Goal: Task Accomplishment & Management: Manage account settings

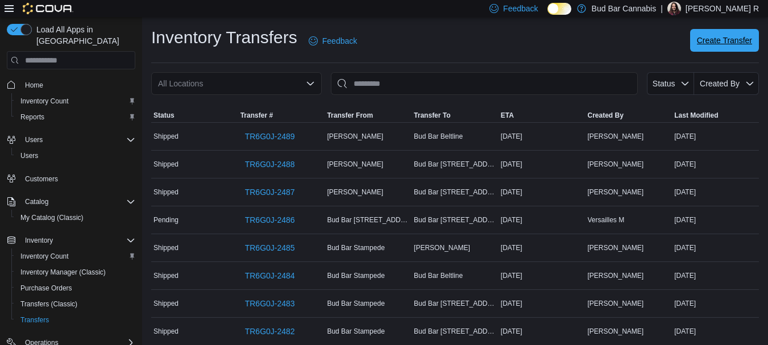
click at [729, 40] on span "Create Transfer" at bounding box center [724, 40] width 55 height 11
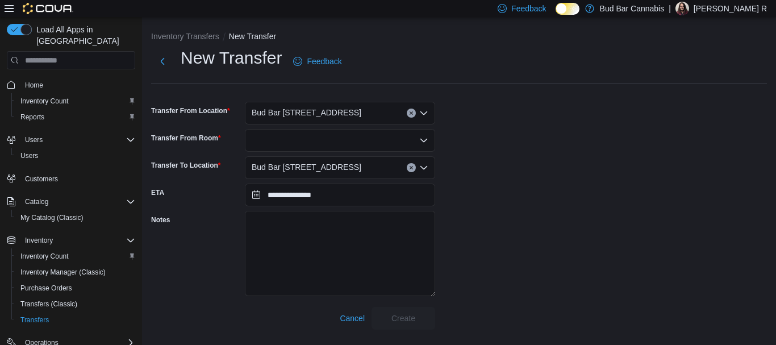
click at [323, 168] on div "Bud Bar [STREET_ADDRESS]" at bounding box center [340, 167] width 190 height 23
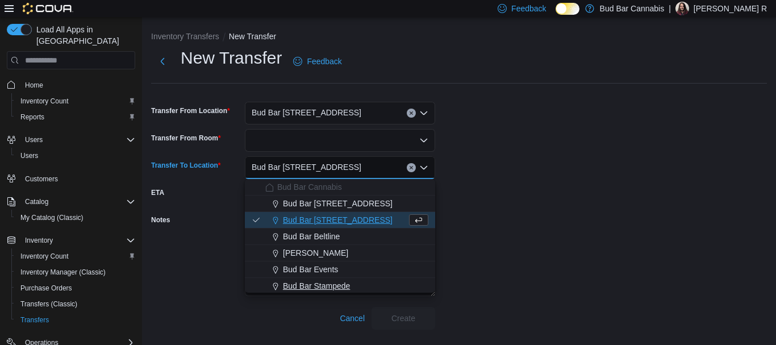
click at [343, 284] on span "Bud Bar Stampede" at bounding box center [316, 285] width 67 height 11
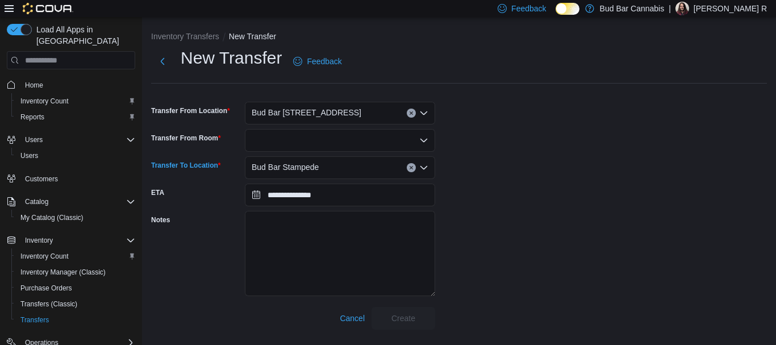
click at [281, 142] on div at bounding box center [340, 140] width 190 height 23
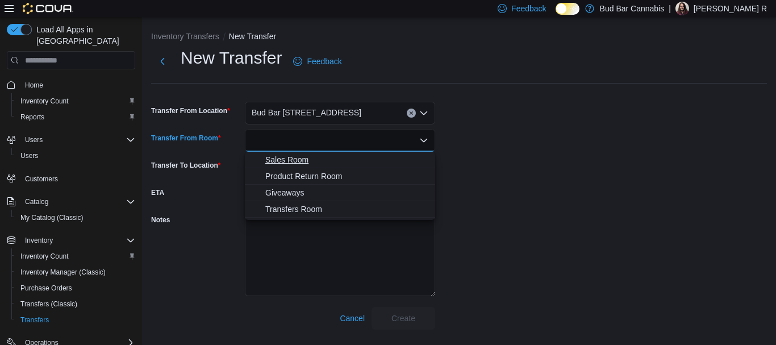
click at [301, 160] on span "Sales Room" at bounding box center [346, 159] width 163 height 11
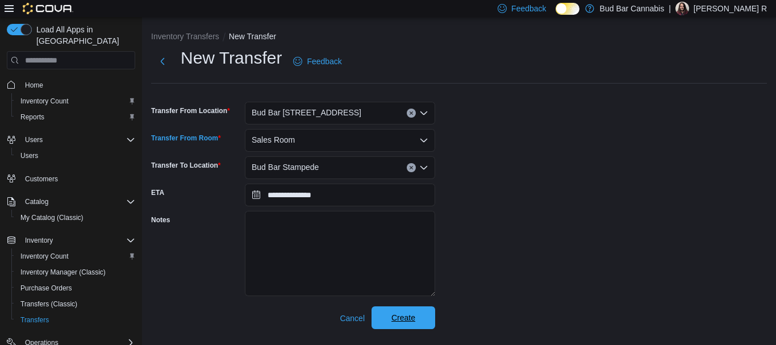
click at [401, 319] on span "Create" at bounding box center [404, 317] width 24 height 11
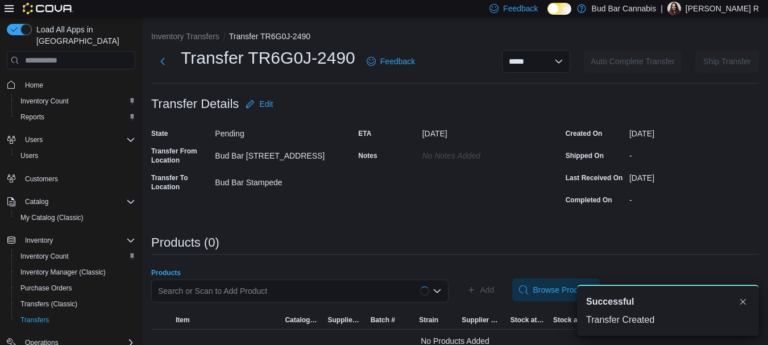
click at [273, 283] on div "Search or Scan to Add Product" at bounding box center [299, 291] width 297 height 23
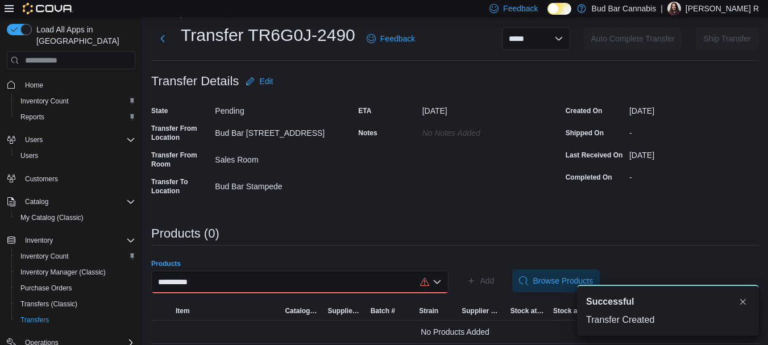
scroll to position [31, 0]
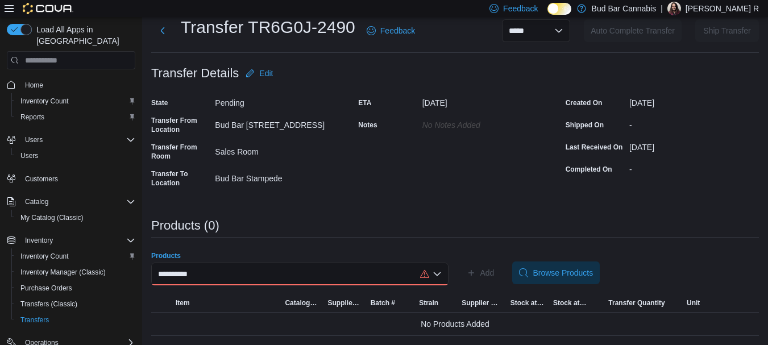
type input "**********"
click at [286, 268] on div "**********" at bounding box center [299, 274] width 297 height 23
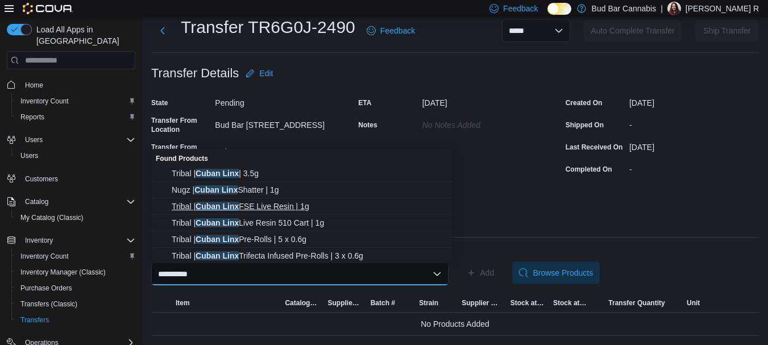
click at [282, 208] on span "Tribal | Cuban Linx FSE Live Resin | 1g" at bounding box center [309, 206] width 274 height 11
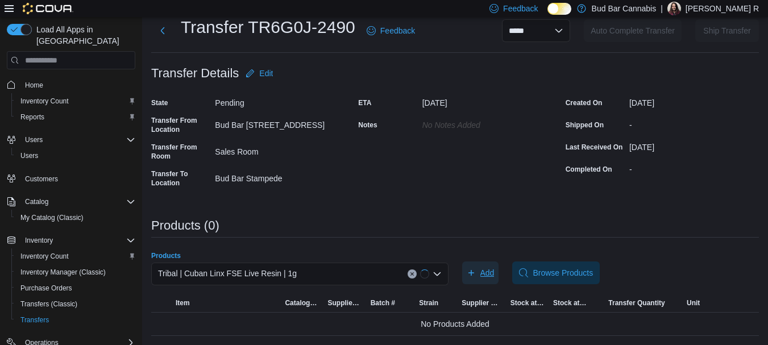
click at [490, 270] on span "Add" at bounding box center [487, 272] width 14 height 11
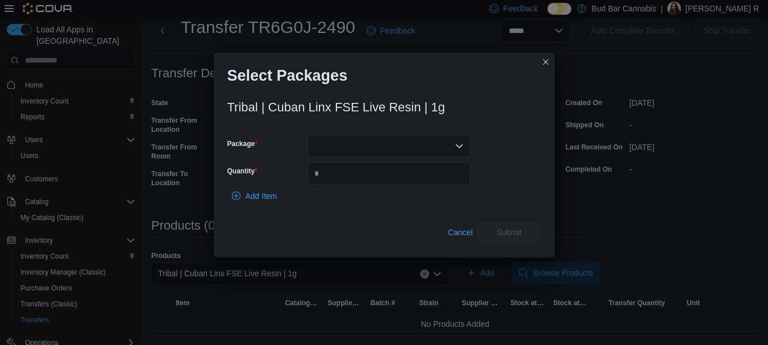
click at [331, 149] on div at bounding box center [388, 146] width 163 height 23
click at [355, 182] on span "4024214P5" at bounding box center [396, 181] width 136 height 11
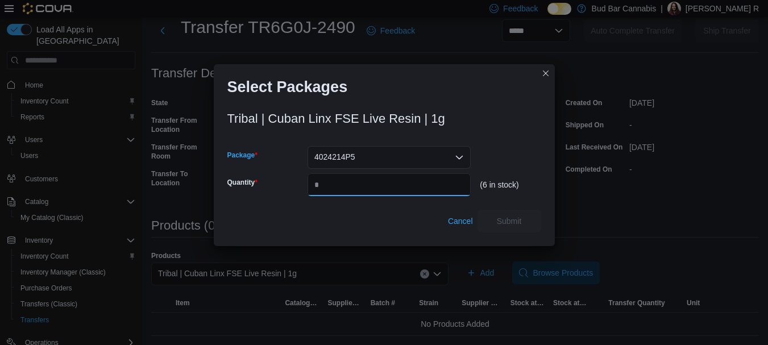
click at [352, 185] on input "Quantity" at bounding box center [388, 184] width 163 height 23
type input "*"
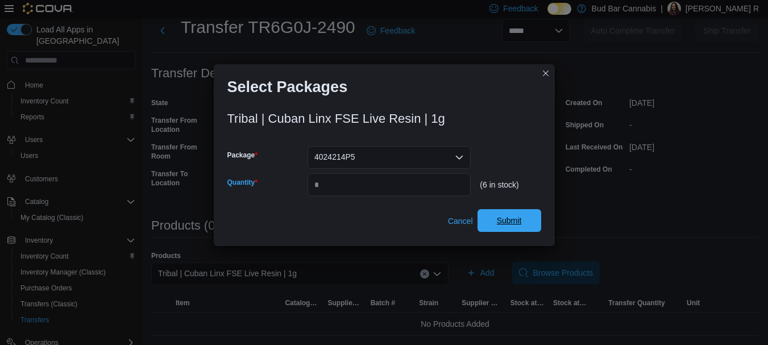
click at [514, 213] on span "Submit" at bounding box center [509, 220] width 50 height 23
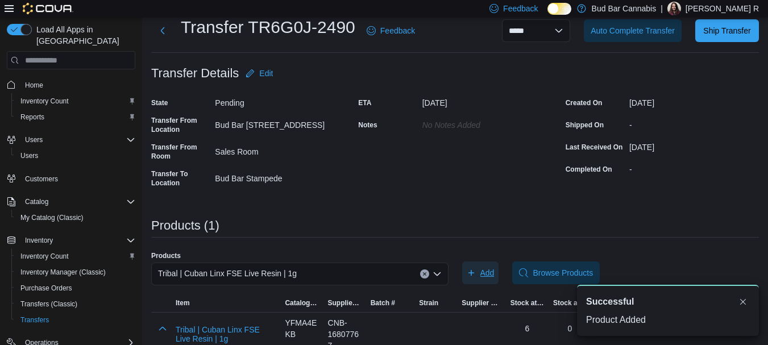
scroll to position [0, 0]
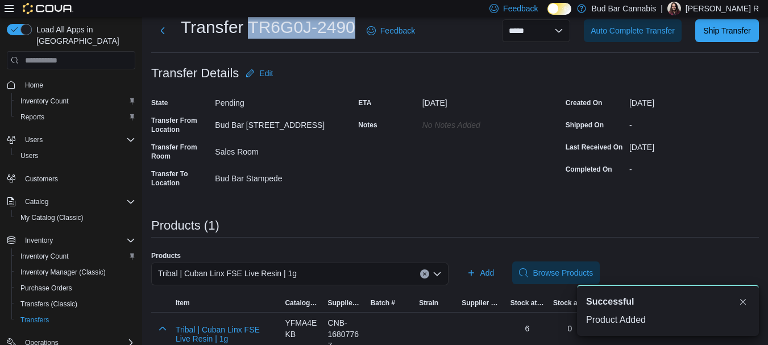
drag, startPoint x: 250, startPoint y: 20, endPoint x: 354, endPoint y: 25, distance: 104.1
click at [354, 25] on h1 "Transfer TR6G0J-2490" at bounding box center [268, 27] width 174 height 23
copy h1 "TR6G0J-2490"
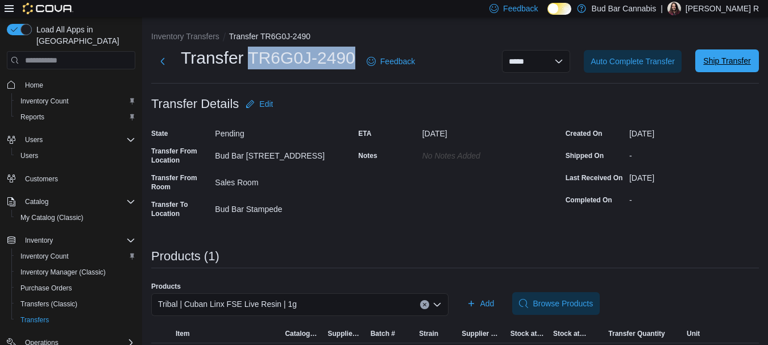
click at [747, 60] on span "Ship Transfer" at bounding box center [726, 60] width 47 height 11
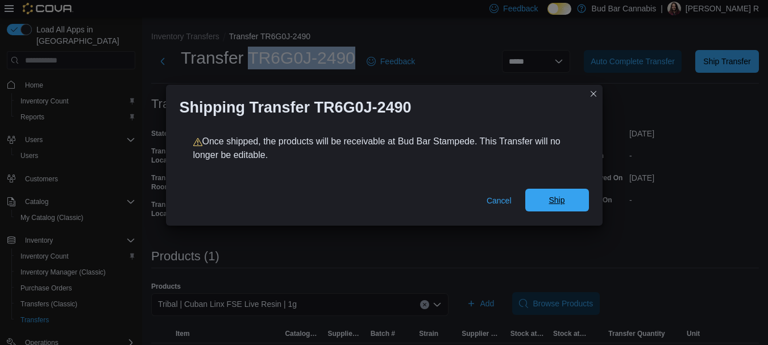
click at [563, 202] on span "Ship" at bounding box center [556, 199] width 16 height 11
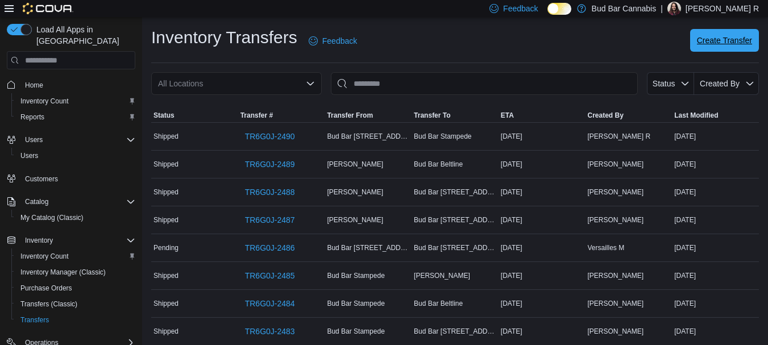
click at [740, 42] on span "Create Transfer" at bounding box center [724, 40] width 55 height 11
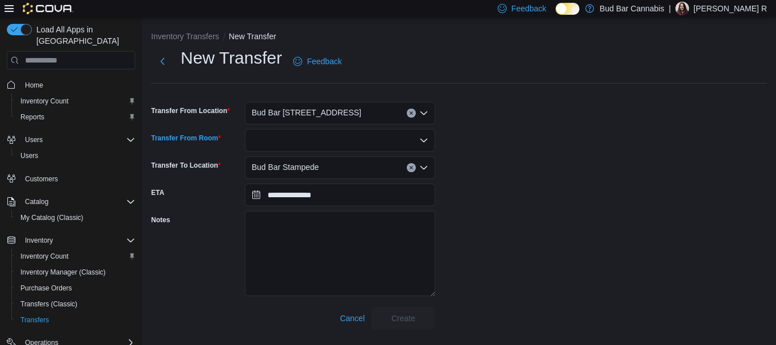
click at [341, 137] on div at bounding box center [340, 140] width 190 height 23
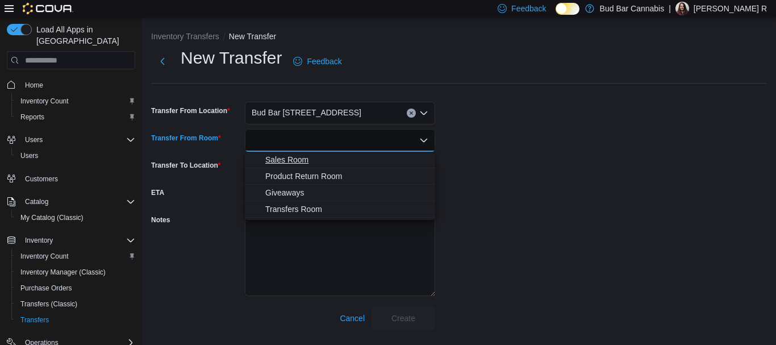
click at [327, 159] on span "Sales Room" at bounding box center [346, 159] width 163 height 11
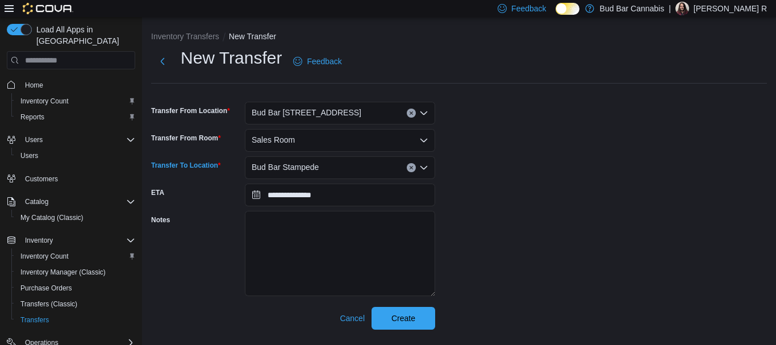
drag, startPoint x: 327, startPoint y: 167, endPoint x: 396, endPoint y: 175, distance: 69.3
click at [334, 166] on div "Bud Bar Stampede" at bounding box center [340, 167] width 190 height 23
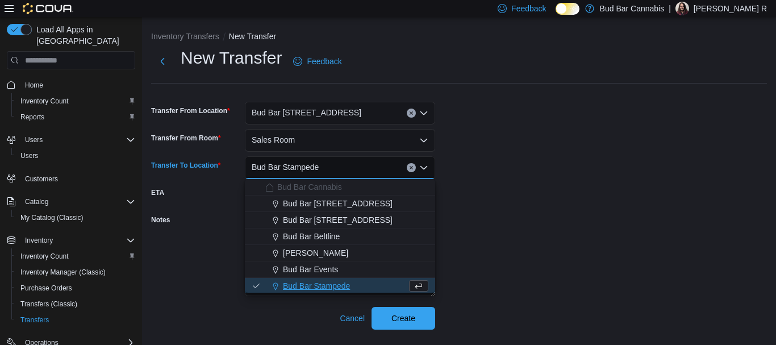
click at [415, 167] on button "Clear input" at bounding box center [411, 167] width 9 height 9
click at [344, 255] on span "[PERSON_NAME]" at bounding box center [315, 252] width 65 height 11
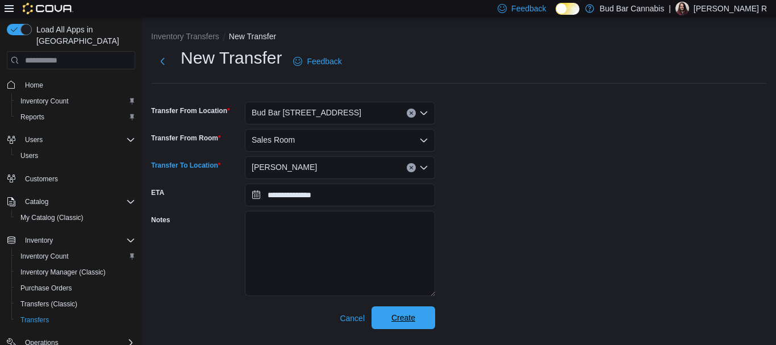
click at [404, 317] on span "Create" at bounding box center [404, 317] width 24 height 11
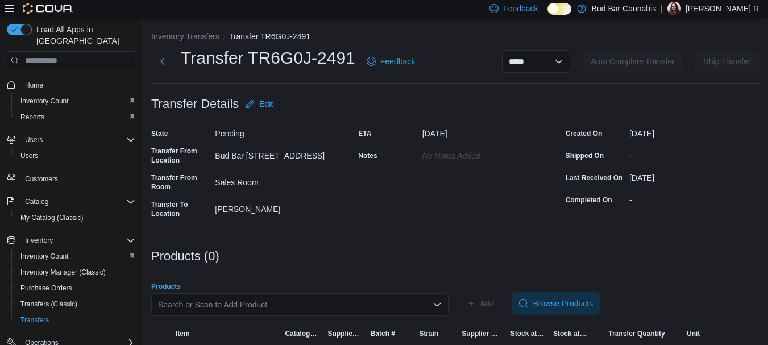
click at [238, 299] on div "Search or Scan to Add Product" at bounding box center [299, 304] width 297 height 23
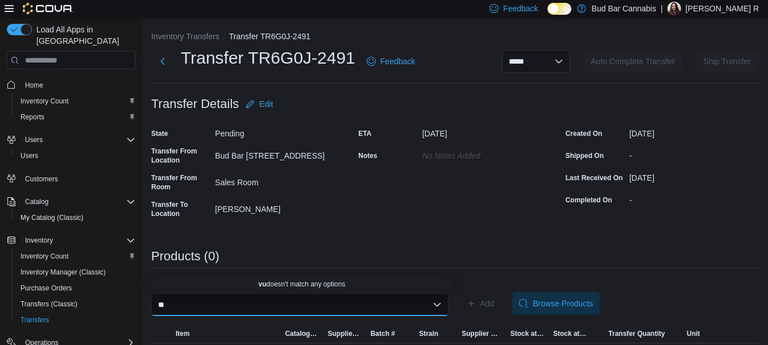
type input "*"
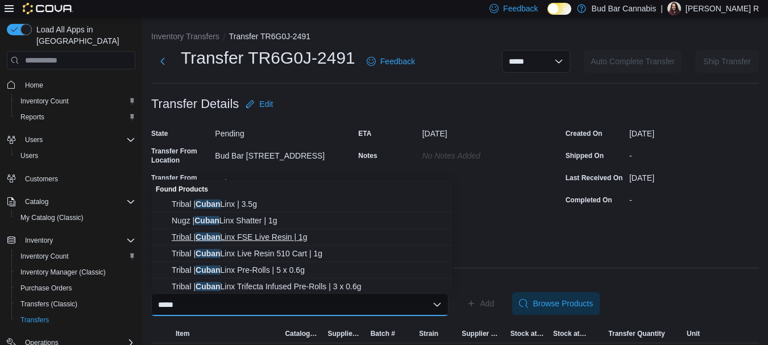
type input "*****"
click at [280, 236] on span "Tribal | Cuban Linx FSE Live Resin | 1g" at bounding box center [309, 236] width 274 height 11
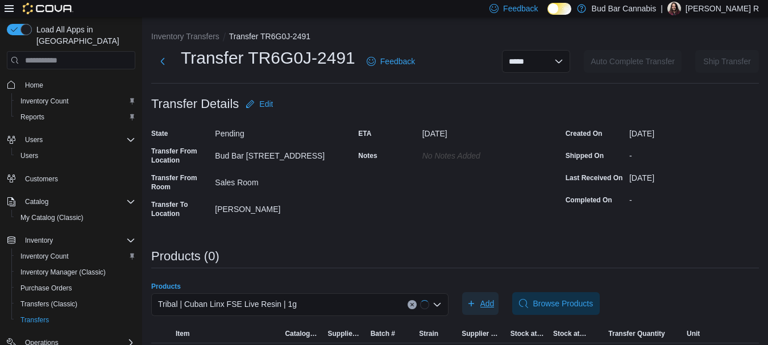
click at [482, 303] on span "Add" at bounding box center [481, 303] width 28 height 23
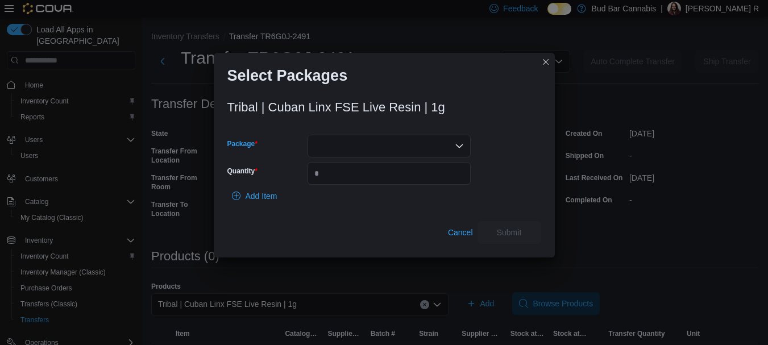
click at [384, 140] on div at bounding box center [388, 146] width 163 height 23
click at [372, 176] on button "4024214P5" at bounding box center [388, 182] width 163 height 16
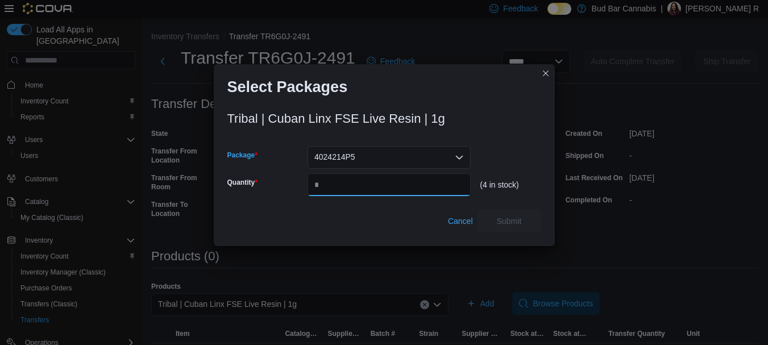
drag, startPoint x: 342, startPoint y: 185, endPoint x: 337, endPoint y: 178, distance: 8.2
click at [338, 181] on input "Quantity" at bounding box center [388, 184] width 163 height 23
type input "*"
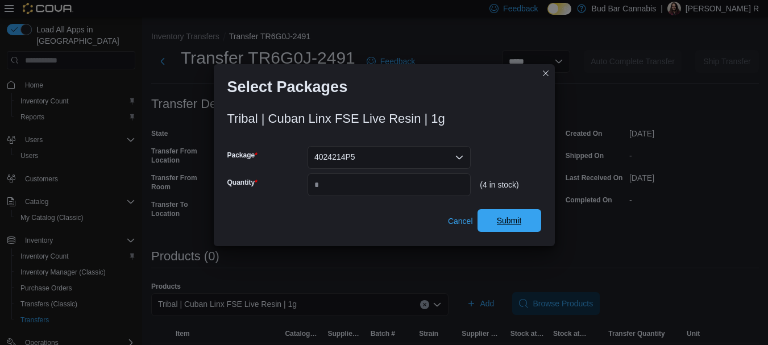
click at [510, 221] on span "Submit" at bounding box center [509, 220] width 25 height 11
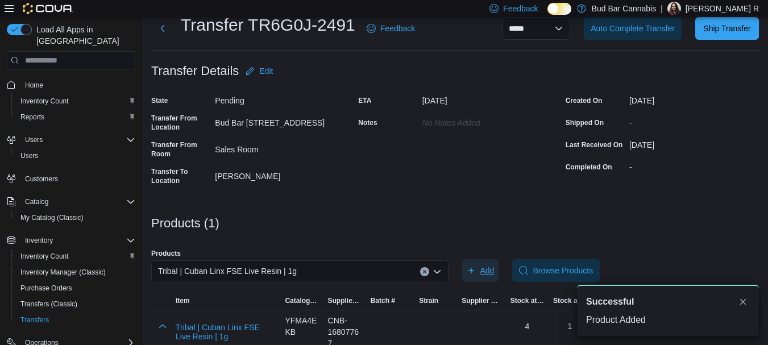
scroll to position [51, 0]
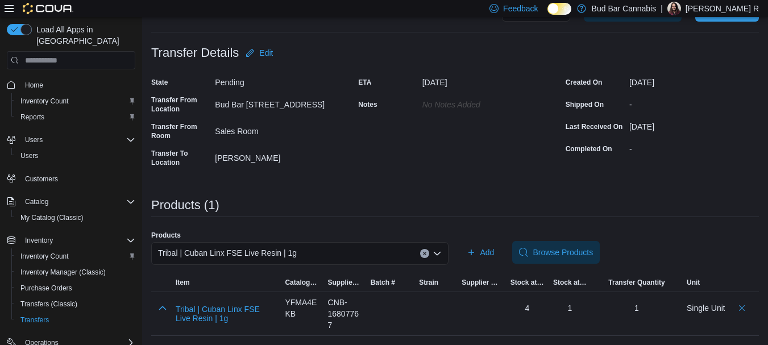
click at [422, 252] on div "Tribal | Cuban Linx FSE Live Resin | 1g" at bounding box center [299, 253] width 297 height 23
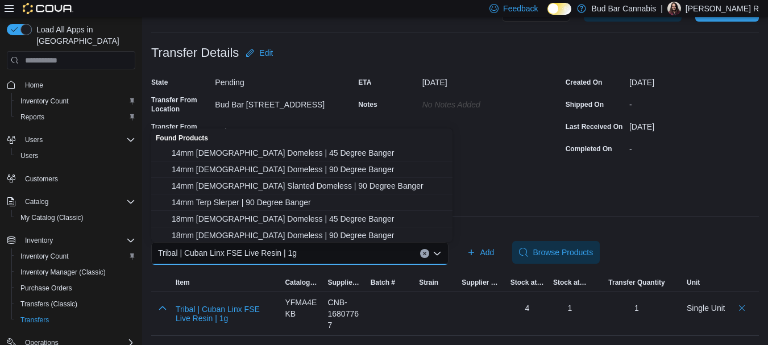
click at [426, 254] on icon "Clear input" at bounding box center [424, 253] width 5 height 5
drag, startPoint x: 408, startPoint y: 254, endPoint x: 465, endPoint y: 181, distance: 92.8
click at [407, 253] on div "Search or Scan to Add Product" at bounding box center [299, 253] width 297 height 23
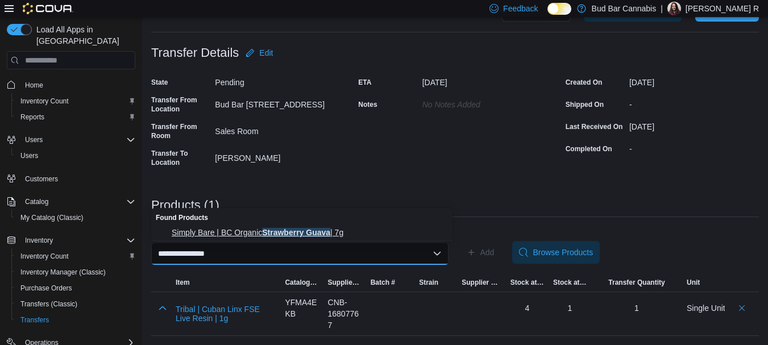
type input "**********"
click at [324, 232] on span "Simply Bare | BC Organic Strawberry Guava | 7g" at bounding box center [309, 232] width 274 height 11
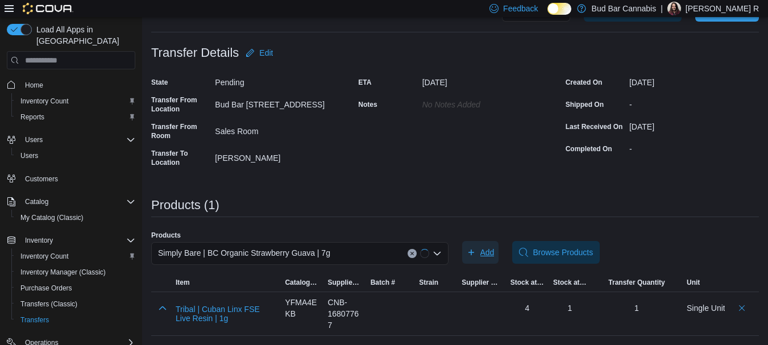
click at [483, 253] on span "Add" at bounding box center [481, 252] width 28 height 23
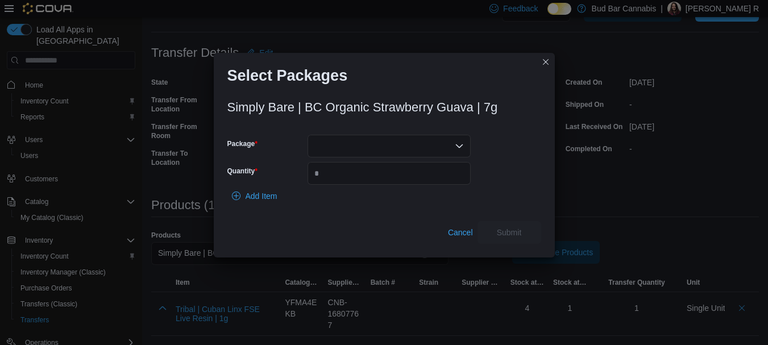
click at [373, 144] on div at bounding box center [388, 146] width 163 height 23
click at [377, 182] on span "SBGPGD007" at bounding box center [396, 181] width 136 height 11
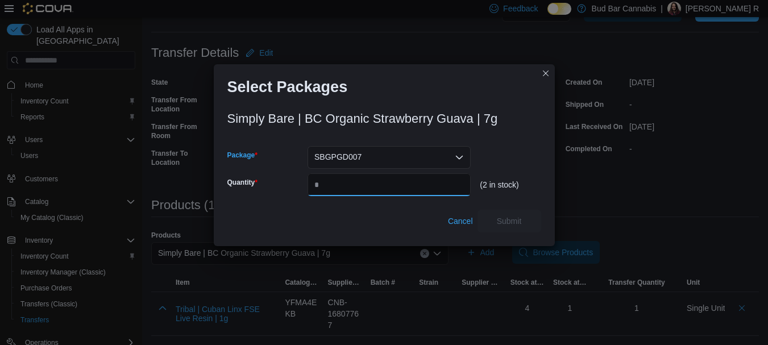
drag, startPoint x: 369, startPoint y: 189, endPoint x: 448, endPoint y: 145, distance: 89.5
click at [371, 189] on input "Quantity" at bounding box center [388, 184] width 163 height 23
type input "*"
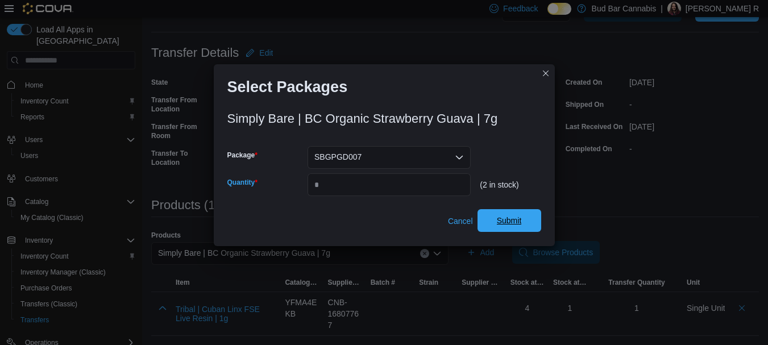
click at [514, 227] on span "Submit" at bounding box center [509, 220] width 50 height 23
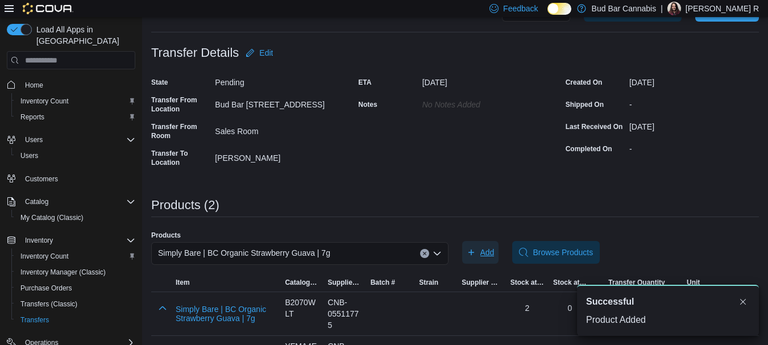
scroll to position [0, 0]
drag, startPoint x: 428, startPoint y: 255, endPoint x: 418, endPoint y: 255, distance: 10.2
click at [427, 255] on icon "Clear input" at bounding box center [424, 253] width 5 height 5
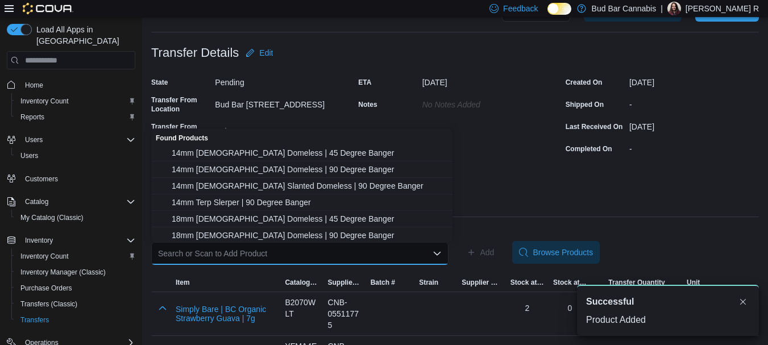
click at [380, 258] on div "Search or Scan to Add Product Combo box. Selected. Combo box input. Search or S…" at bounding box center [299, 253] width 297 height 23
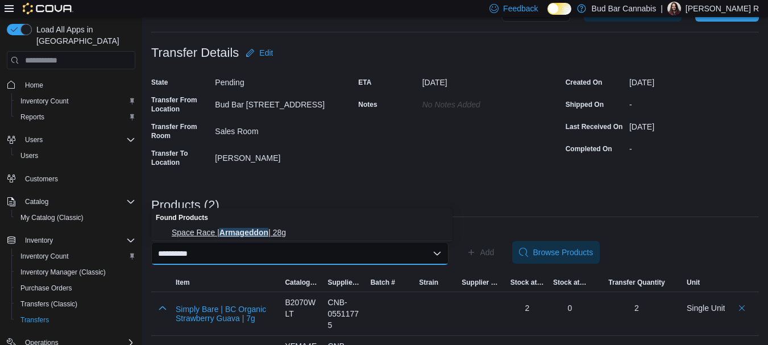
type input "**********"
click at [312, 238] on span "Space Race | Armageddon | 28g" at bounding box center [309, 232] width 274 height 11
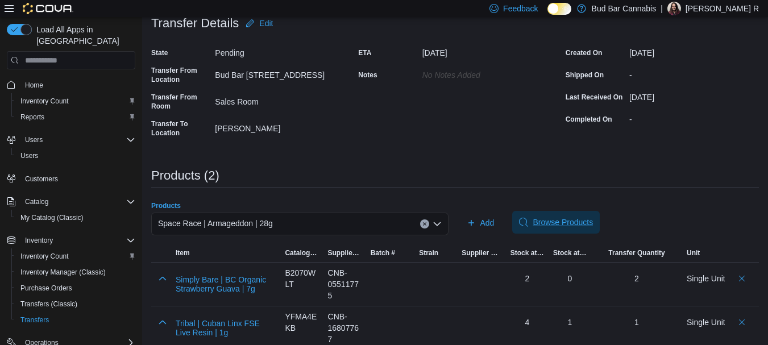
scroll to position [95, 0]
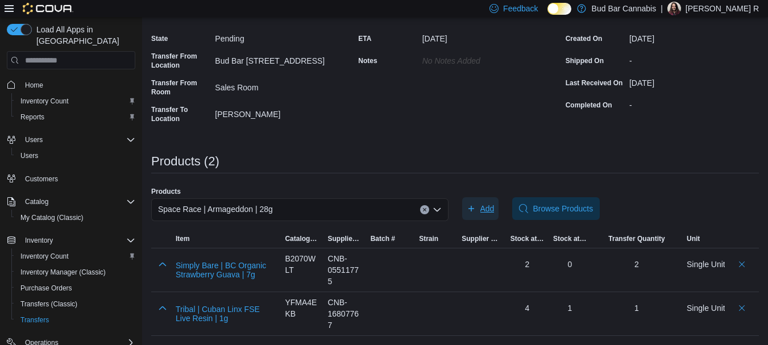
click at [489, 208] on span "Add" at bounding box center [487, 208] width 14 height 11
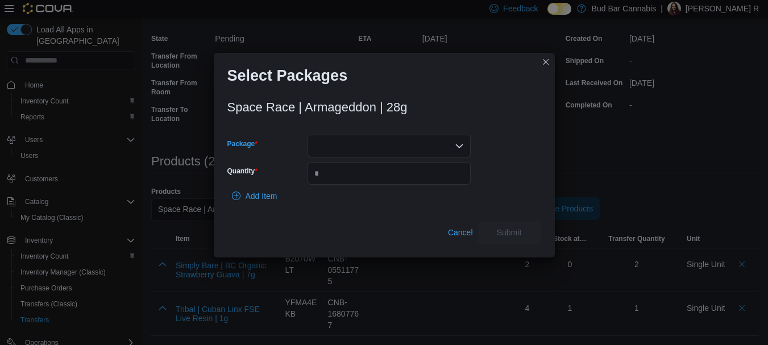
click at [365, 144] on div at bounding box center [388, 146] width 163 height 23
click at [372, 186] on span "SRC2501102" at bounding box center [396, 181] width 136 height 11
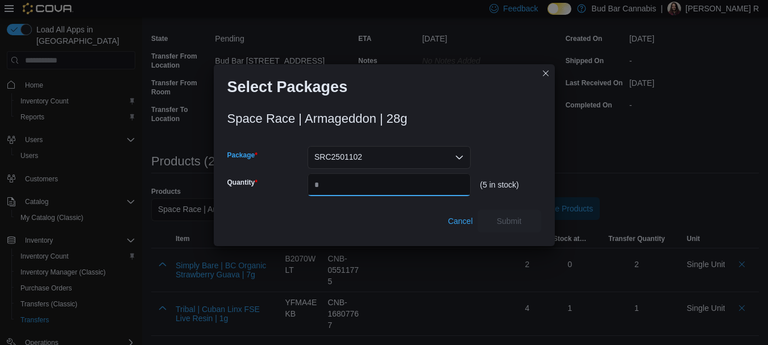
click at [353, 192] on input "Quantity" at bounding box center [388, 184] width 163 height 23
type input "*"
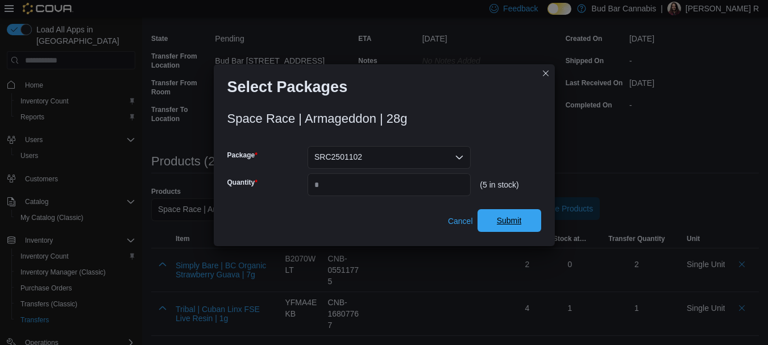
click at [514, 215] on span "Submit" at bounding box center [509, 220] width 50 height 23
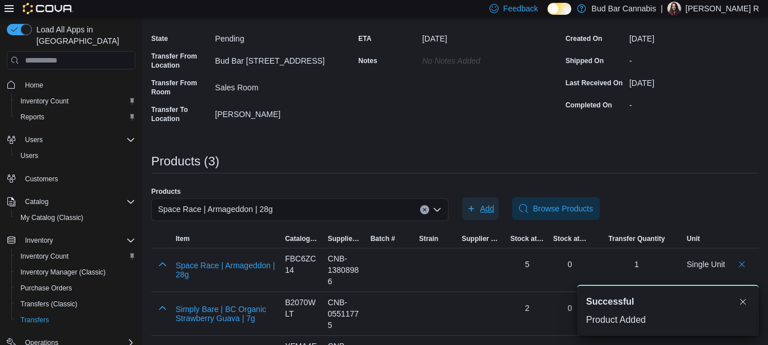
scroll to position [0, 0]
drag, startPoint x: 426, startPoint y: 209, endPoint x: 387, endPoint y: 207, distance: 38.7
click at [423, 210] on div "Space Race | Armageddon | 28g" at bounding box center [299, 209] width 297 height 23
click at [385, 207] on div "Space Race | Armageddon | 28g" at bounding box center [299, 209] width 297 height 23
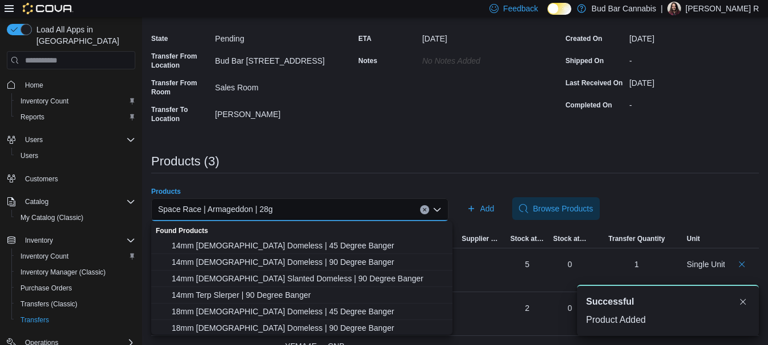
click at [427, 207] on button "Clear input" at bounding box center [424, 209] width 9 height 9
click at [404, 207] on div "Search or Scan to Add Product Combo box. Selected. Combo box input. Search or S…" at bounding box center [299, 209] width 297 height 23
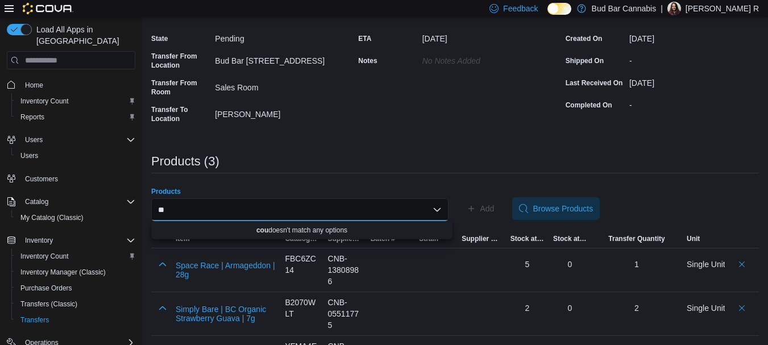
type input "*"
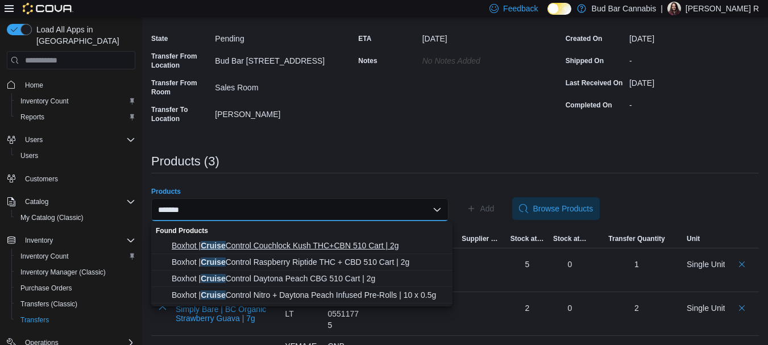
type input "******"
click at [331, 245] on span "Boxhot | Cruise Control Couchlock Kush THC+CBN 510 Cart | 2g" at bounding box center [309, 245] width 274 height 11
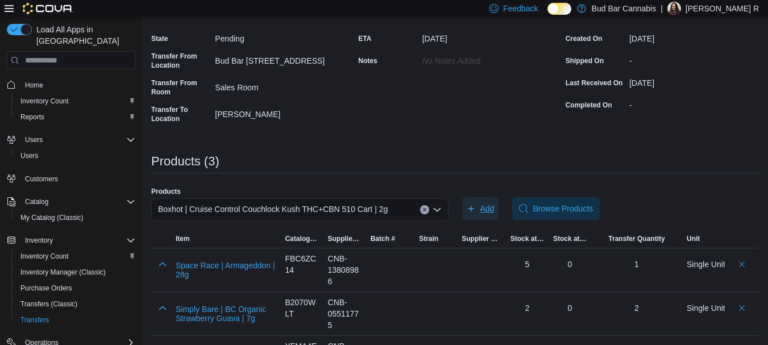
click at [482, 207] on span "Add" at bounding box center [481, 208] width 28 height 23
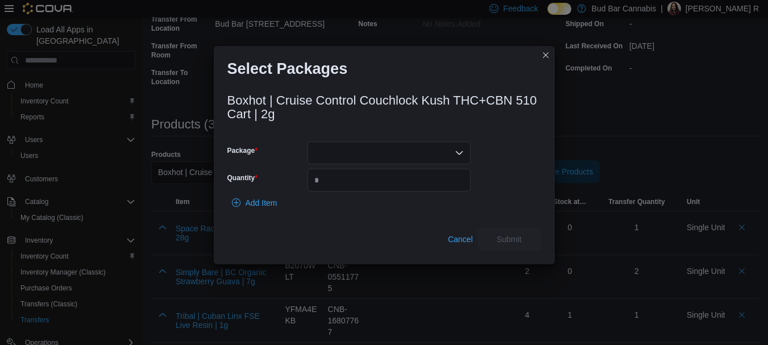
scroll to position [139, 0]
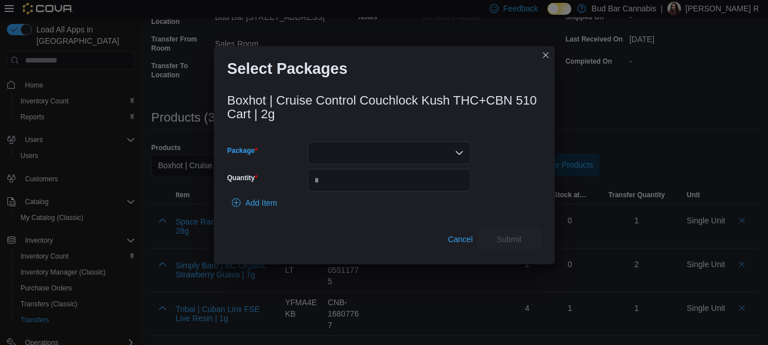
click at [422, 153] on div at bounding box center [388, 153] width 163 height 23
click at [410, 184] on span "ME250007702" at bounding box center [396, 188] width 136 height 11
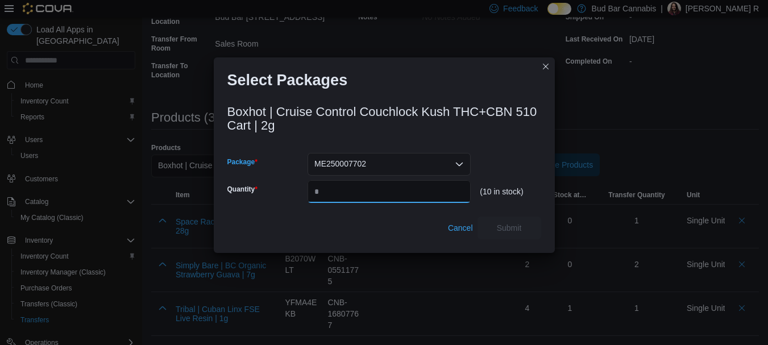
click at [377, 194] on input "Quantity" at bounding box center [388, 191] width 163 height 23
type input "*"
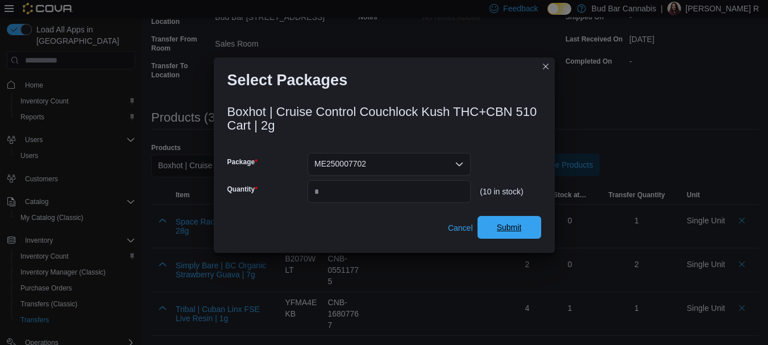
click at [514, 223] on span "Submit" at bounding box center [509, 227] width 25 height 11
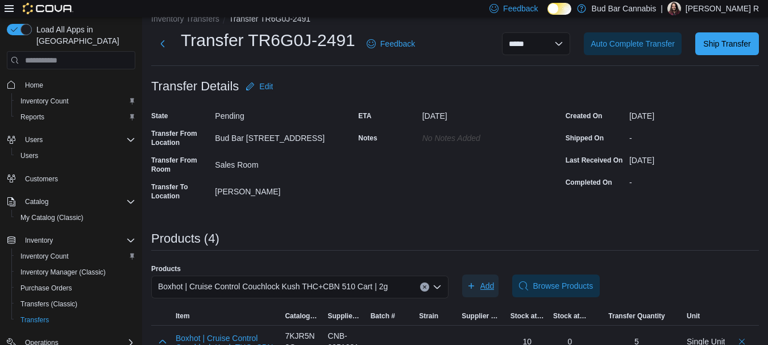
scroll to position [0, 0]
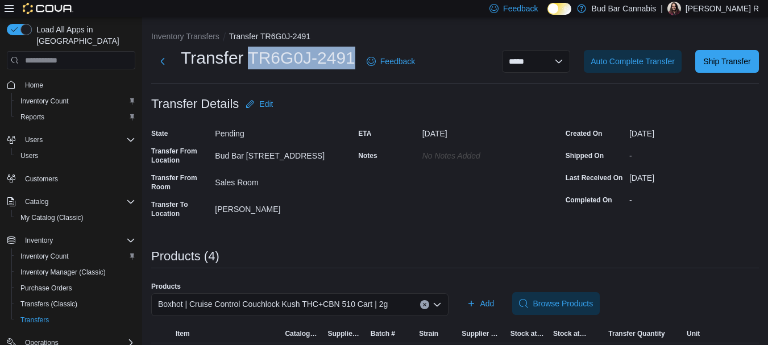
drag, startPoint x: 251, startPoint y: 56, endPoint x: 351, endPoint y: 52, distance: 100.1
click at [351, 52] on h1 "Transfer TR6G0J-2491" at bounding box center [268, 58] width 174 height 23
copy h1 "TR6G0J-2491"
click at [753, 49] on div "**********" at bounding box center [454, 62] width 607 height 30
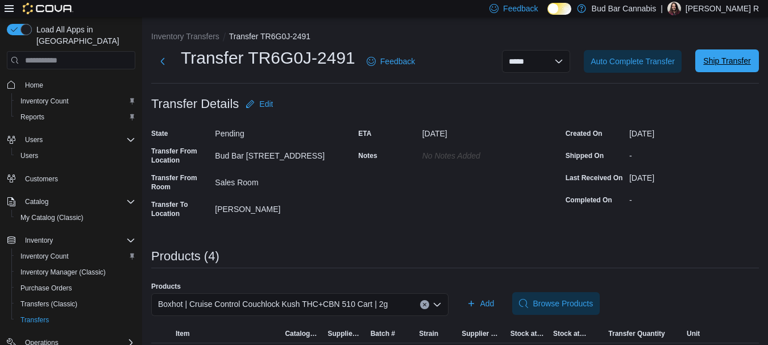
click at [750, 64] on span "Ship Transfer" at bounding box center [726, 60] width 47 height 11
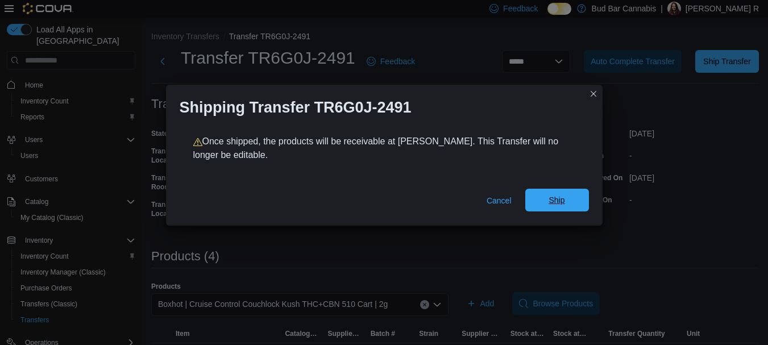
click at [582, 202] on button "Ship" at bounding box center [557, 200] width 64 height 23
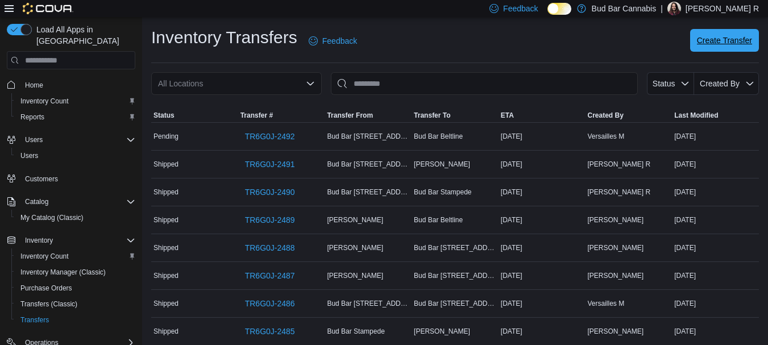
click at [739, 40] on span "Create Transfer" at bounding box center [724, 40] width 55 height 11
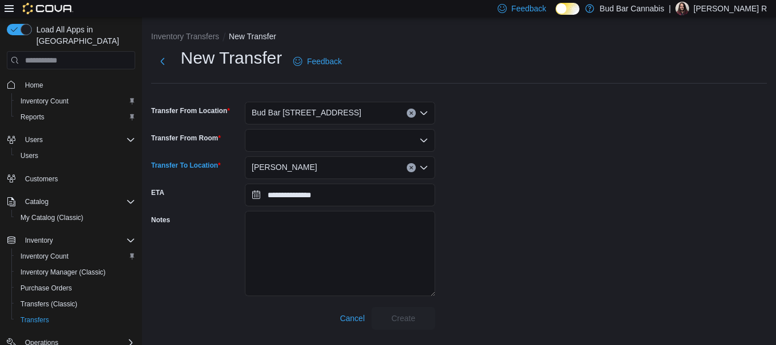
click at [317, 169] on div "[PERSON_NAME]" at bounding box center [340, 167] width 190 height 23
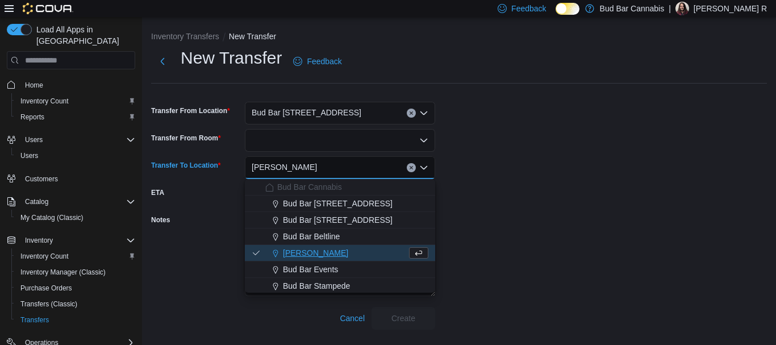
click at [415, 170] on div "[PERSON_NAME] Combo box. Selected. [PERSON_NAME]. Press Backspace to delete [PE…" at bounding box center [340, 167] width 190 height 23
click at [411, 168] on icon "Clear input" at bounding box center [411, 168] width 3 height 3
click at [335, 226] on button "Bud Bar [STREET_ADDRESS]" at bounding box center [340, 220] width 190 height 16
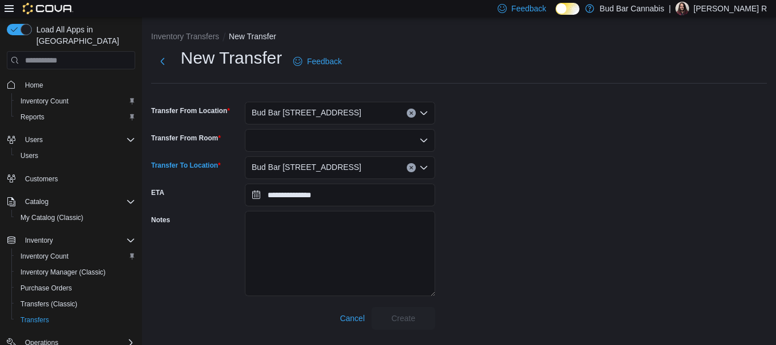
click at [409, 165] on button "Clear input" at bounding box center [411, 167] width 9 height 9
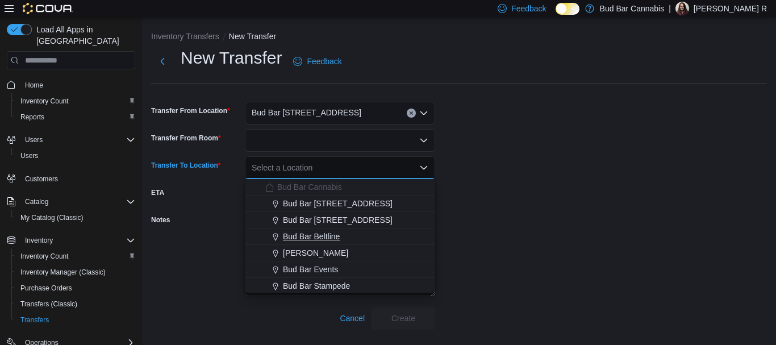
click at [339, 239] on span "Bud Bar Beltline" at bounding box center [311, 236] width 57 height 11
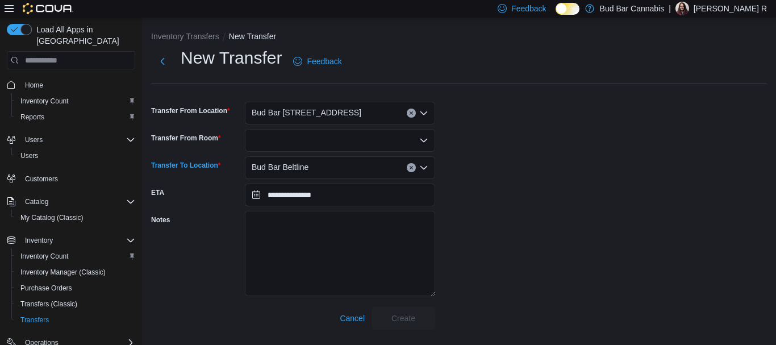
click at [304, 138] on div at bounding box center [340, 140] width 190 height 23
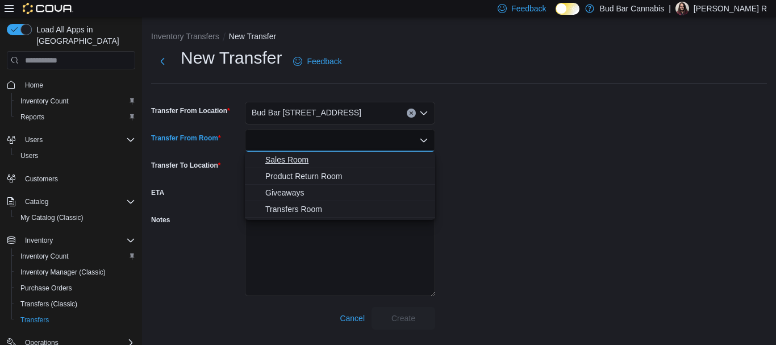
click at [317, 158] on span "Sales Room" at bounding box center [346, 159] width 163 height 11
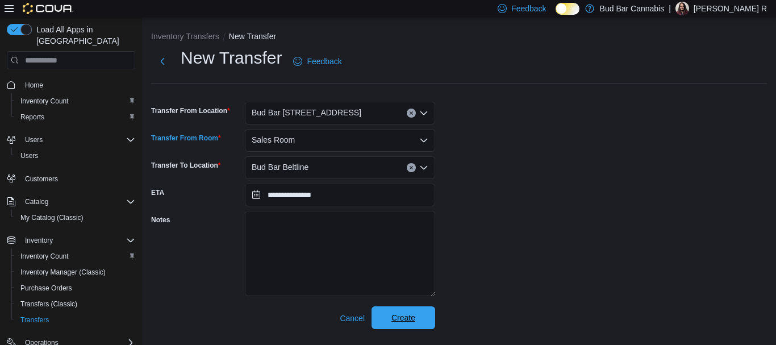
click at [418, 314] on span "Create" at bounding box center [403, 317] width 50 height 23
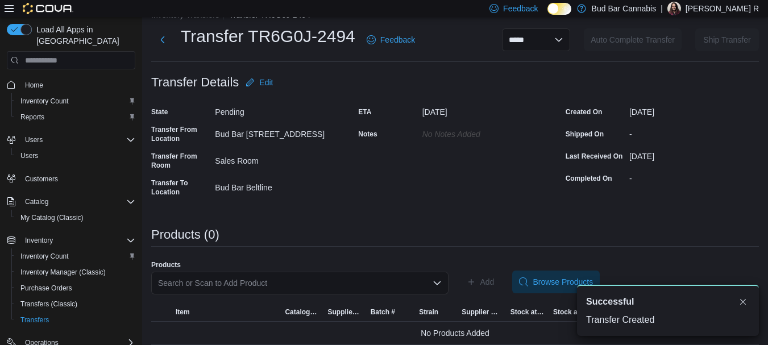
scroll to position [31, 0]
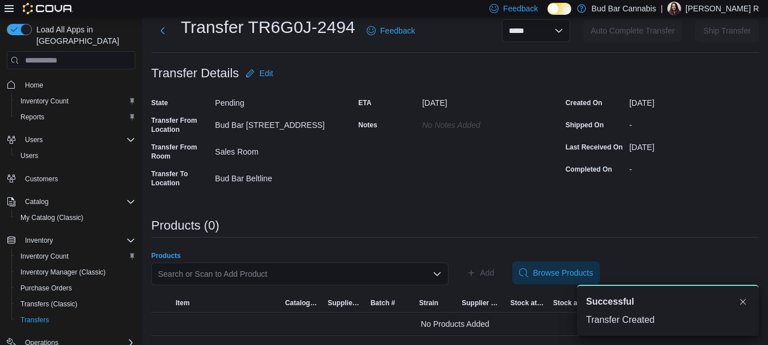
click at [280, 282] on div "Search or Scan to Add Product" at bounding box center [299, 274] width 297 height 23
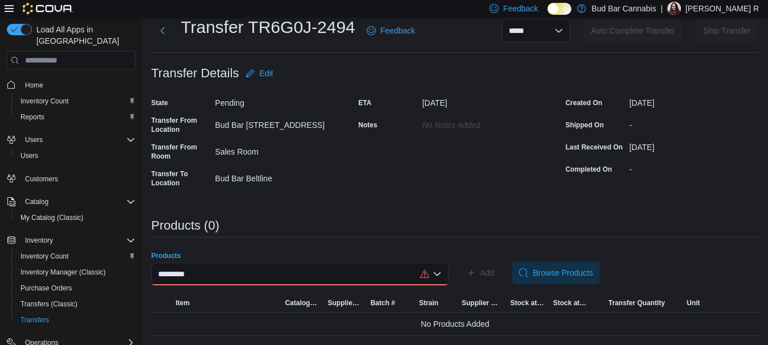
type input "*********"
click at [215, 273] on div "********* Combo box. Selected. headstone. Selected. Combo box input. Search or …" at bounding box center [299, 274] width 297 height 23
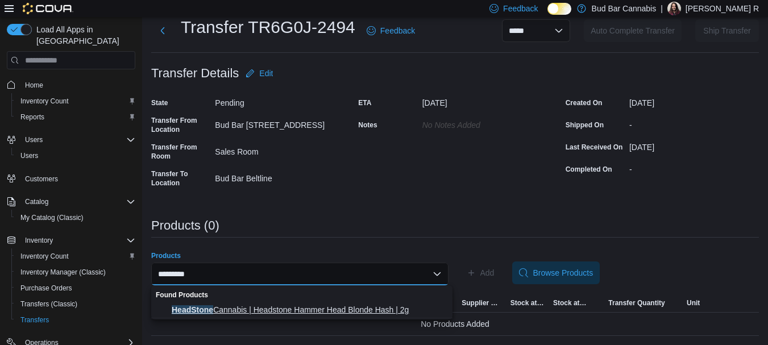
click at [207, 305] on span "HeadStone Cannabis | Headstone Hammer Head Blonde Hash | 2g" at bounding box center [309, 309] width 274 height 11
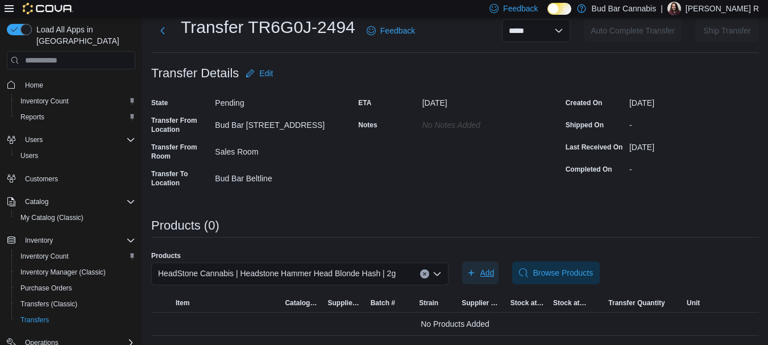
click at [489, 271] on span "Add" at bounding box center [487, 272] width 14 height 11
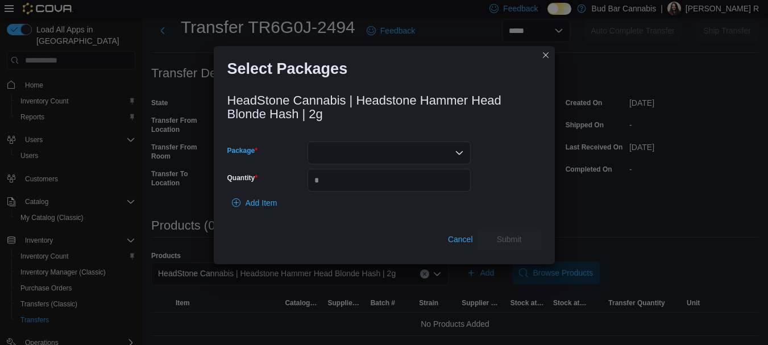
click at [374, 151] on div at bounding box center [388, 153] width 163 height 23
click at [367, 189] on span "BMS1-H2-A" at bounding box center [396, 188] width 136 height 11
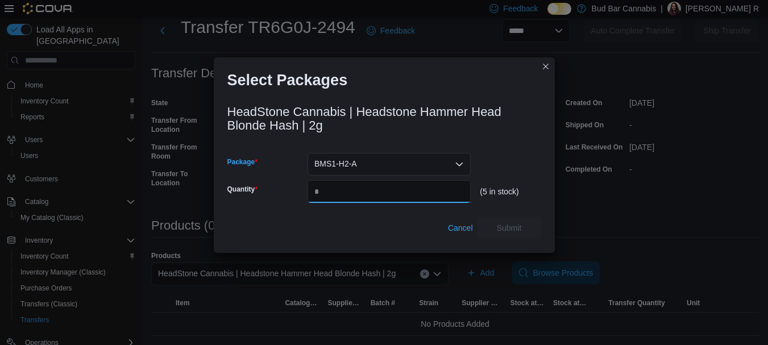
drag, startPoint x: 345, startPoint y: 197, endPoint x: 363, endPoint y: 192, distance: 18.3
click at [346, 198] on input "Quantity" at bounding box center [388, 191] width 163 height 23
type input "*"
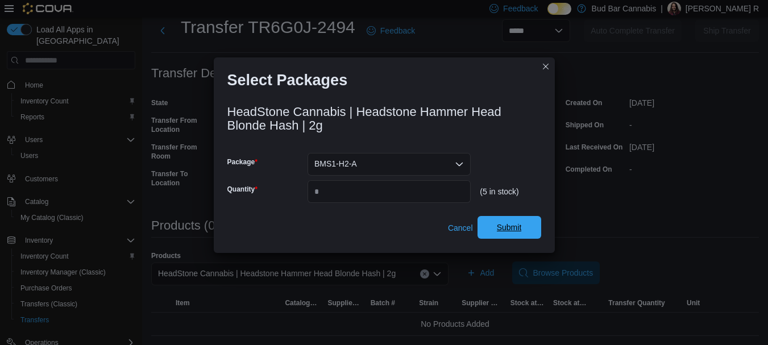
click at [499, 224] on span "Submit" at bounding box center [509, 227] width 25 height 11
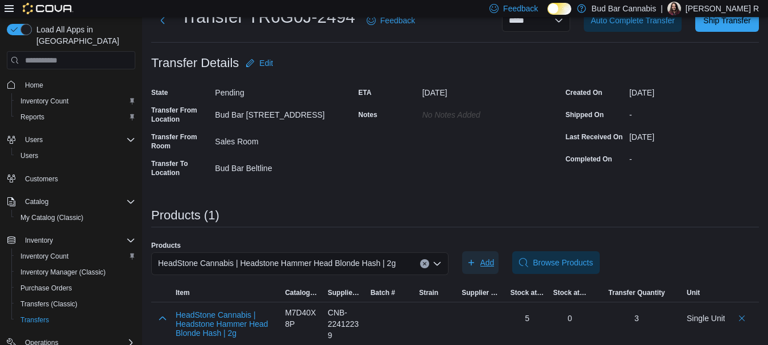
scroll to position [51, 0]
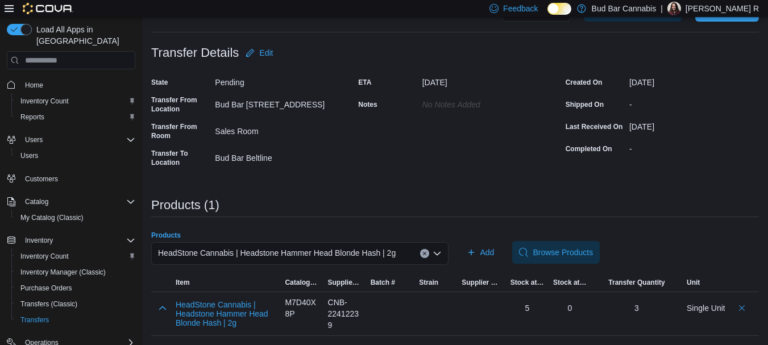
click at [427, 252] on icon "Clear input" at bounding box center [424, 253] width 5 height 5
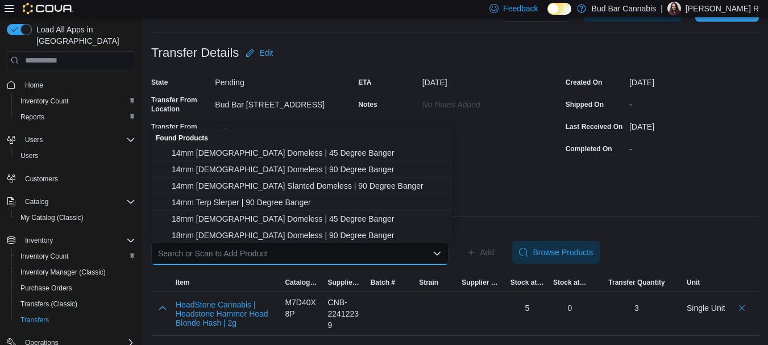
click at [251, 251] on div "Search or Scan to Add Product" at bounding box center [299, 253] width 297 height 23
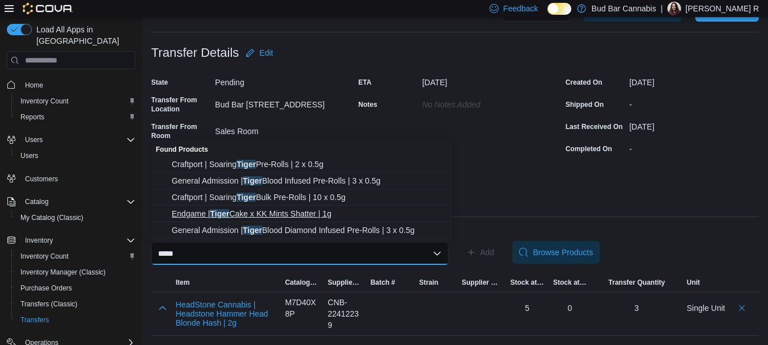
type input "*****"
click at [294, 213] on span "Endgame | Tiger Cake x KK Mints Shatter | 1g" at bounding box center [309, 213] width 274 height 11
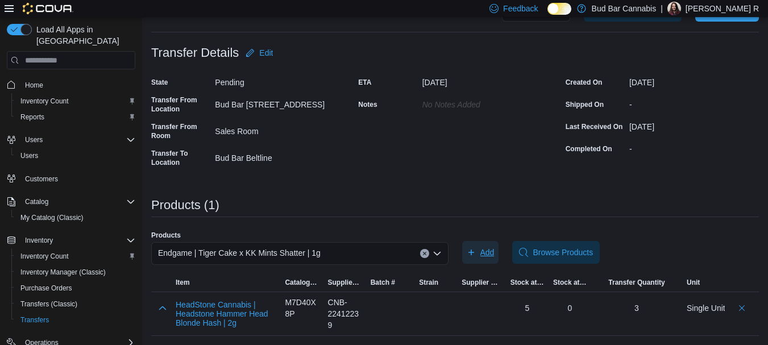
click at [494, 250] on span "Add" at bounding box center [487, 252] width 14 height 11
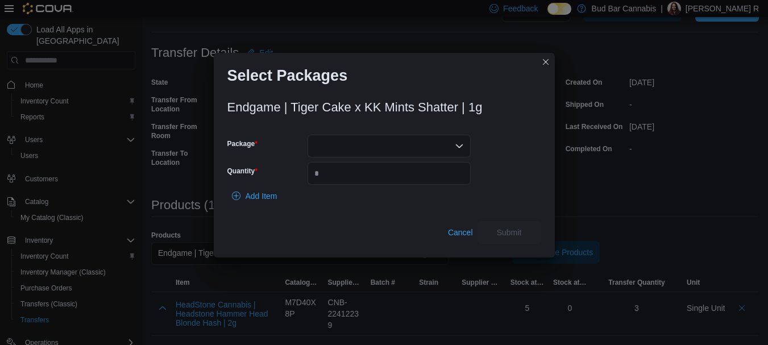
click at [462, 142] on icon "Open list of options" at bounding box center [459, 146] width 9 height 9
click at [368, 184] on span "P250226SH01" at bounding box center [396, 181] width 136 height 11
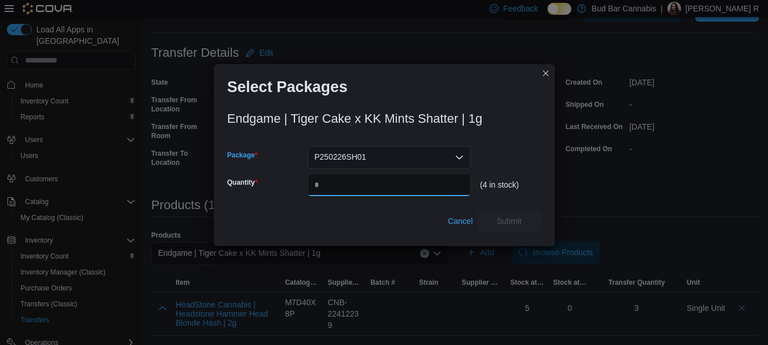
click at [368, 191] on input "Quantity" at bounding box center [388, 184] width 163 height 23
type input "*"
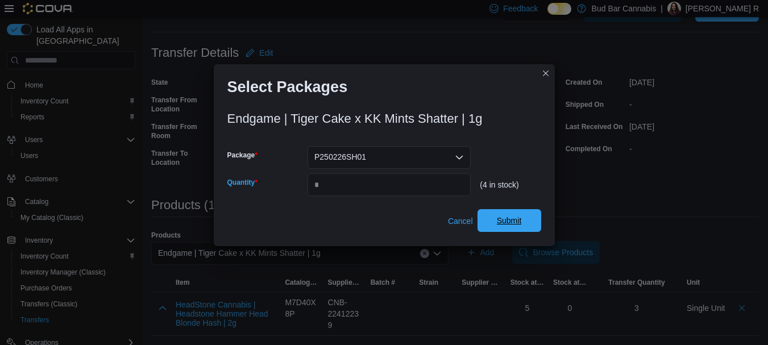
click at [521, 223] on span "Submit" at bounding box center [509, 220] width 25 height 11
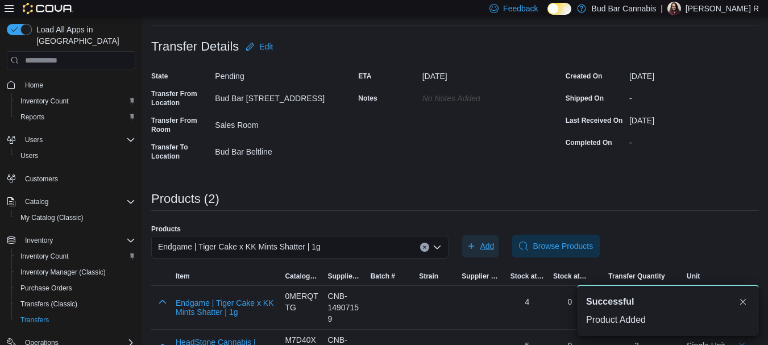
scroll to position [95, 0]
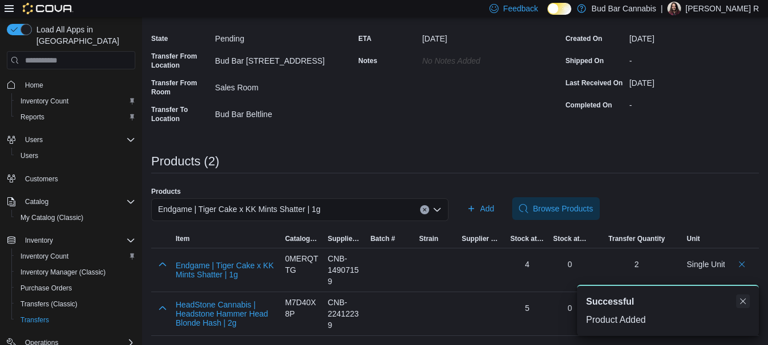
click at [743, 298] on button "Dismiss toast" at bounding box center [743, 301] width 14 height 14
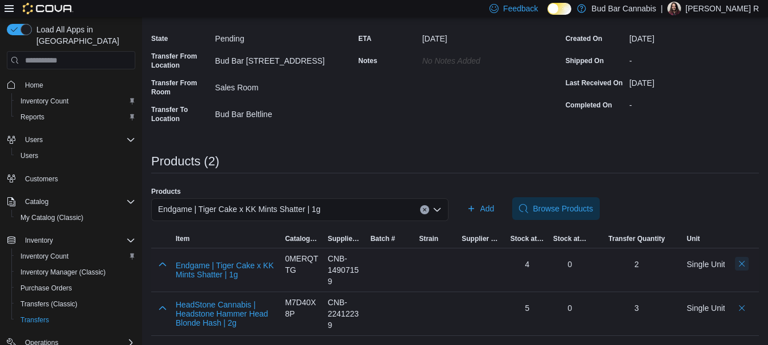
click at [748, 262] on button "Delete count" at bounding box center [742, 264] width 14 height 14
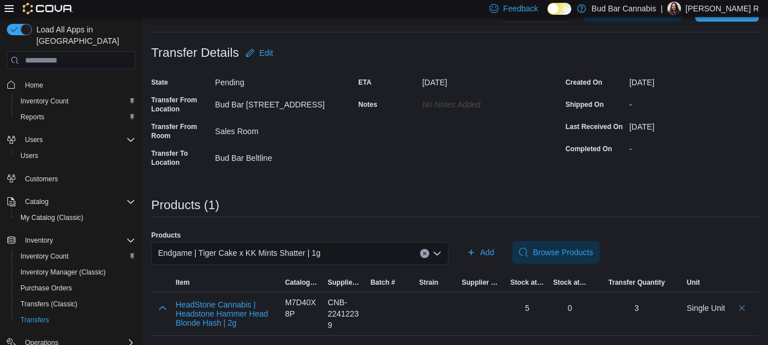
scroll to position [51, 0]
click at [474, 252] on icon "button" at bounding box center [471, 252] width 6 height 6
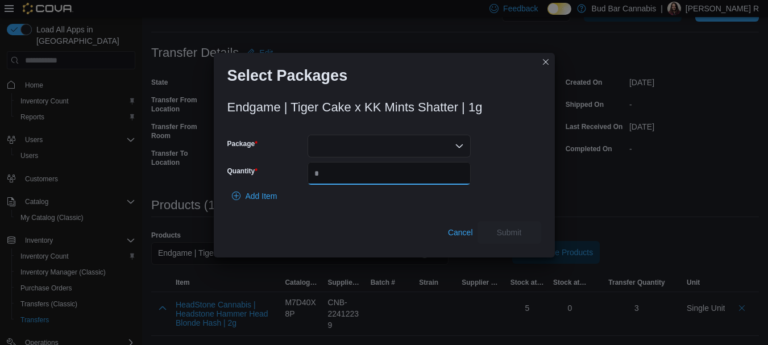
click at [335, 177] on input "Quantity" at bounding box center [388, 173] width 163 height 23
type input "*"
drag, startPoint x: 418, startPoint y: 141, endPoint x: 425, endPoint y: 144, distance: 8.1
click at [422, 144] on div at bounding box center [388, 146] width 163 height 23
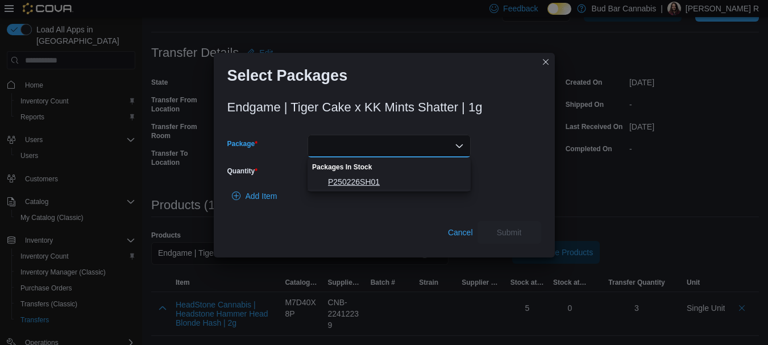
click at [395, 176] on span "P250226SH01" at bounding box center [396, 181] width 136 height 11
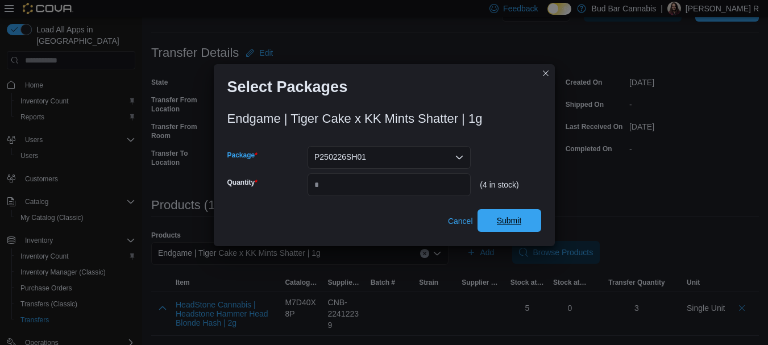
click at [523, 218] on span "Submit" at bounding box center [509, 220] width 50 height 23
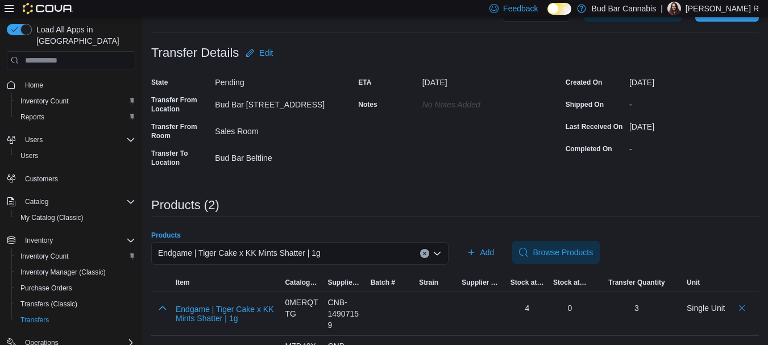
click at [427, 252] on icon "Clear input" at bounding box center [424, 253] width 5 height 5
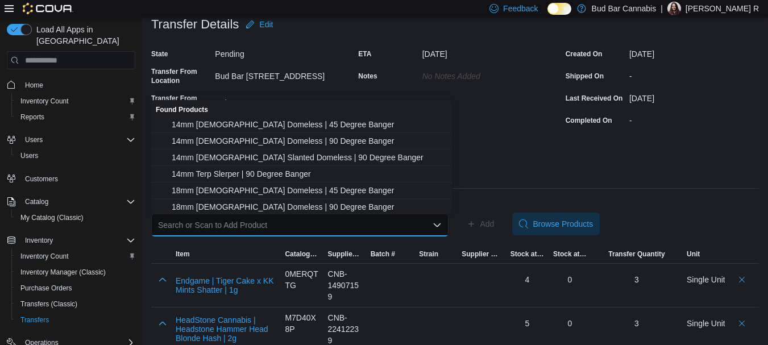
scroll to position [95, 0]
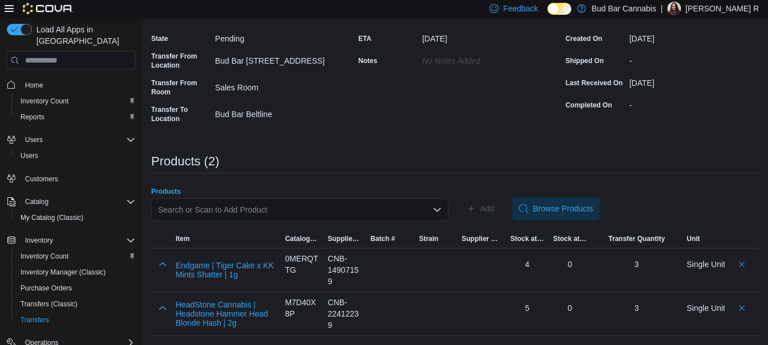
click at [220, 213] on div "Search or Scan to Add Product" at bounding box center [299, 209] width 297 height 23
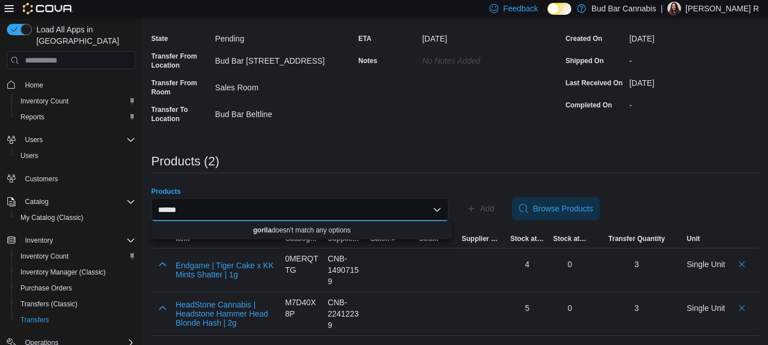
click at [173, 213] on input "******" at bounding box center [168, 210] width 21 height 14
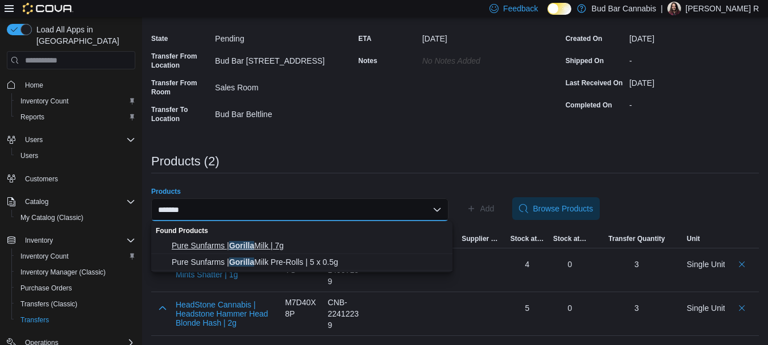
type input "*******"
click at [293, 248] on span "Pure Sunfarms | Gorilla Milk | 7g" at bounding box center [309, 245] width 274 height 11
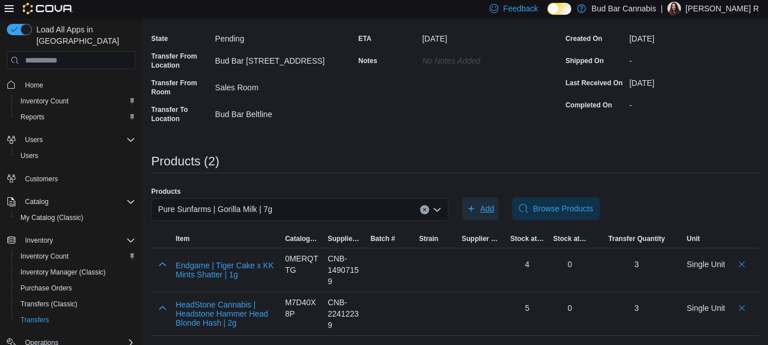
click at [476, 207] on icon "button" at bounding box center [471, 208] width 9 height 9
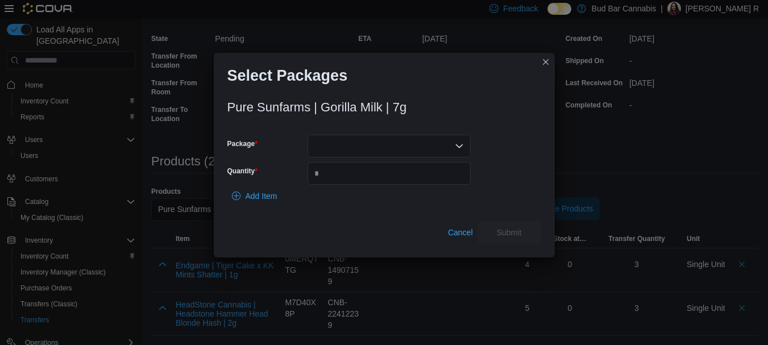
click at [338, 146] on div at bounding box center [388, 146] width 163 height 23
click at [357, 186] on span "00007951" at bounding box center [396, 181] width 136 height 11
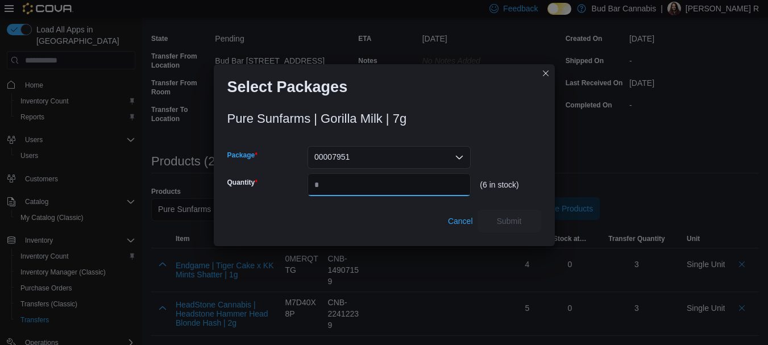
drag, startPoint x: 351, startPoint y: 182, endPoint x: 367, endPoint y: 178, distance: 15.7
click at [351, 182] on input "Quantity" at bounding box center [388, 184] width 163 height 23
type input "*"
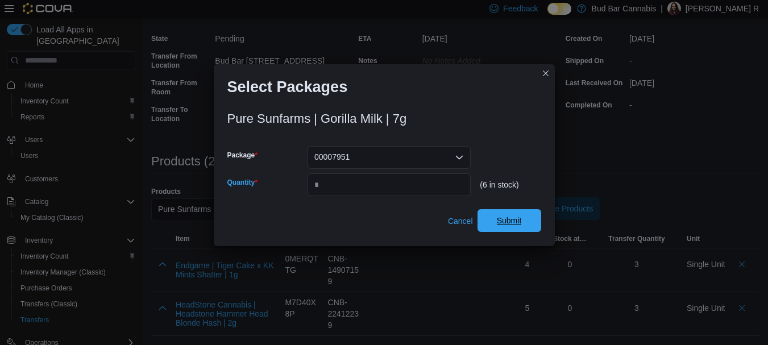
click at [522, 221] on span "Submit" at bounding box center [509, 220] width 50 height 23
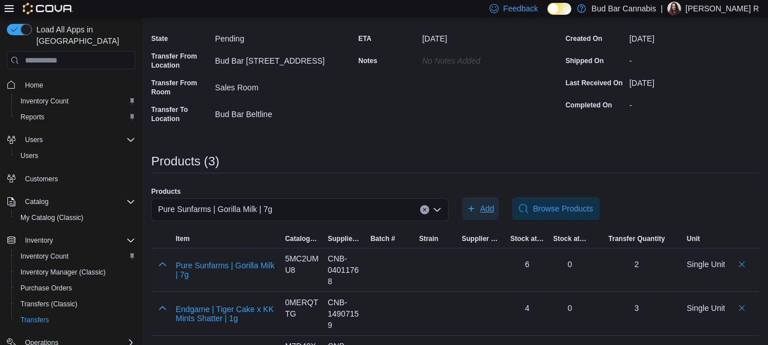
scroll to position [139, 0]
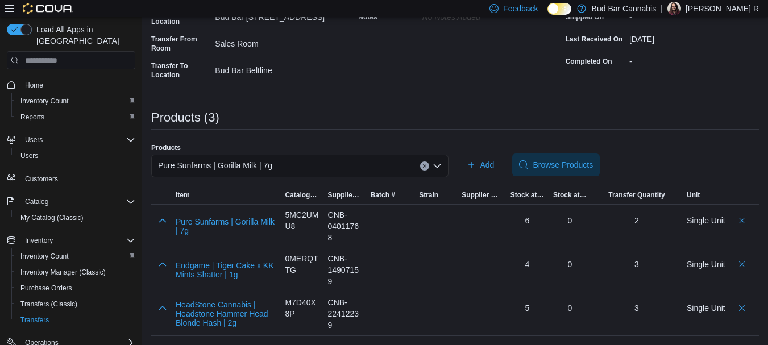
click at [427, 167] on icon "Clear input" at bounding box center [424, 166] width 5 height 5
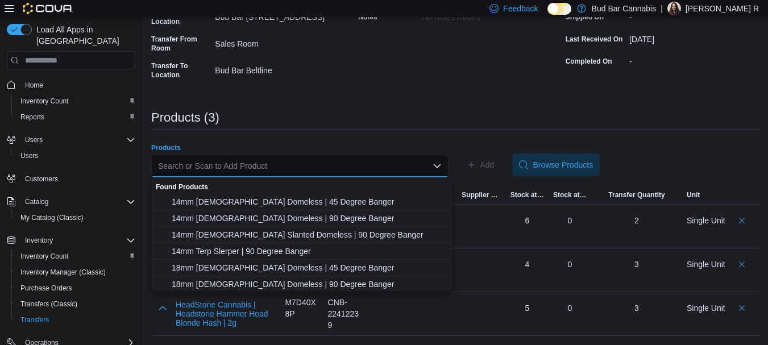
click at [404, 167] on div "Search or Scan to Add Product Combo box. Selected. Combo box input. Search or S…" at bounding box center [299, 166] width 297 height 23
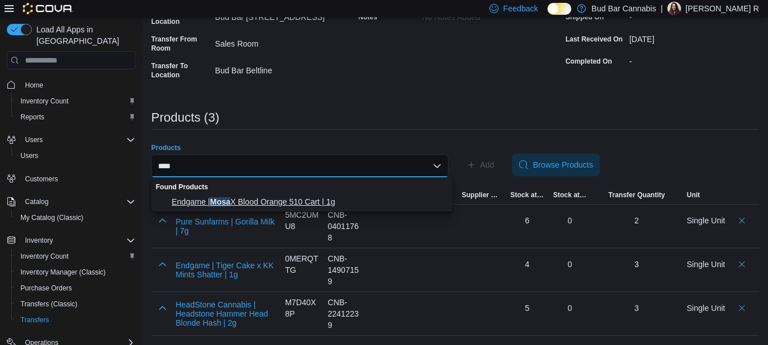
type input "****"
click at [297, 199] on span "Endgame | Mosa X Blood Orange 510 Cart | 1g" at bounding box center [309, 201] width 274 height 11
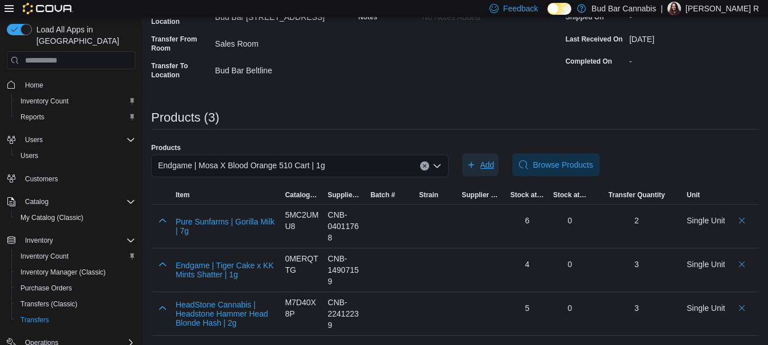
click at [488, 169] on span "Add" at bounding box center [487, 164] width 14 height 11
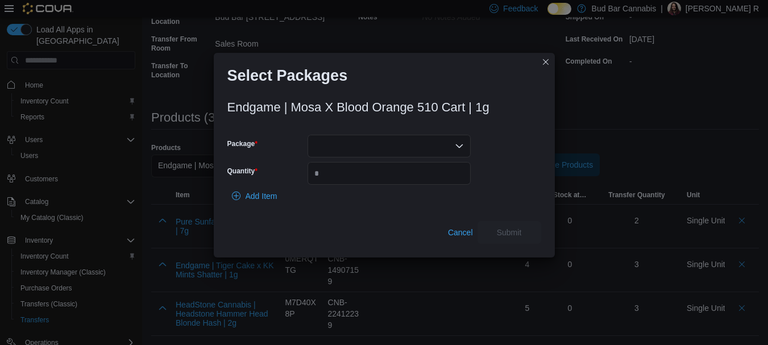
click at [427, 140] on div at bounding box center [388, 146] width 163 height 23
click at [409, 180] on span "P250711VP02" at bounding box center [396, 181] width 136 height 11
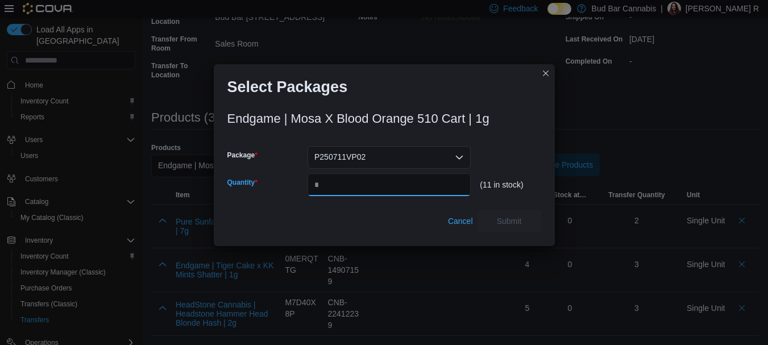
click at [389, 185] on input "Quantity" at bounding box center [388, 184] width 163 height 23
type input "*"
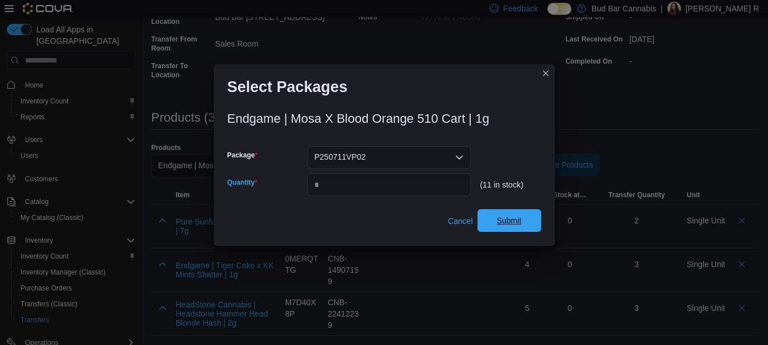
click at [510, 223] on span "Submit" at bounding box center [509, 220] width 25 height 11
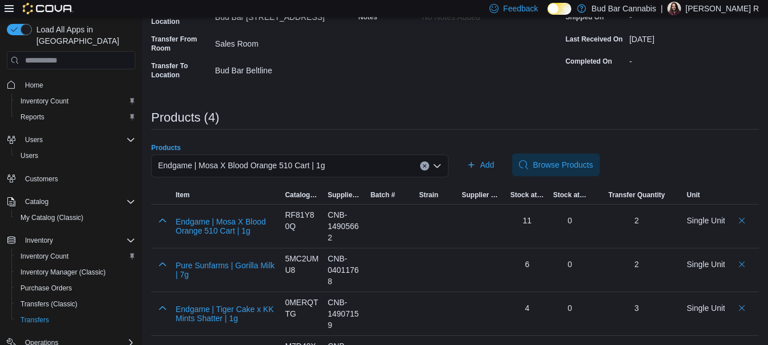
click at [427, 162] on button "Clear input" at bounding box center [424, 165] width 9 height 9
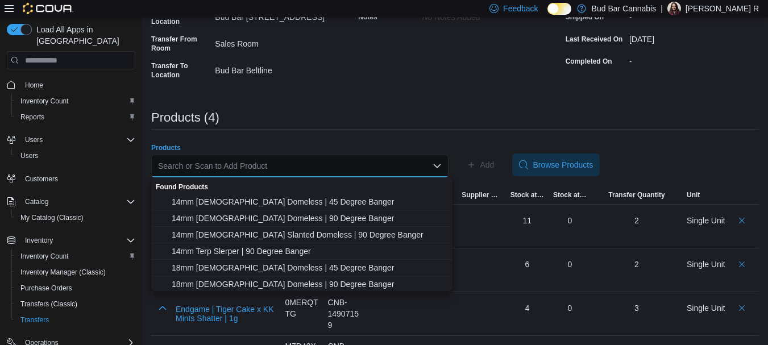
drag, startPoint x: 420, startPoint y: 164, endPoint x: 485, endPoint y: 105, distance: 87.7
click at [418, 164] on div "Search or Scan to Add Product" at bounding box center [299, 166] width 297 height 23
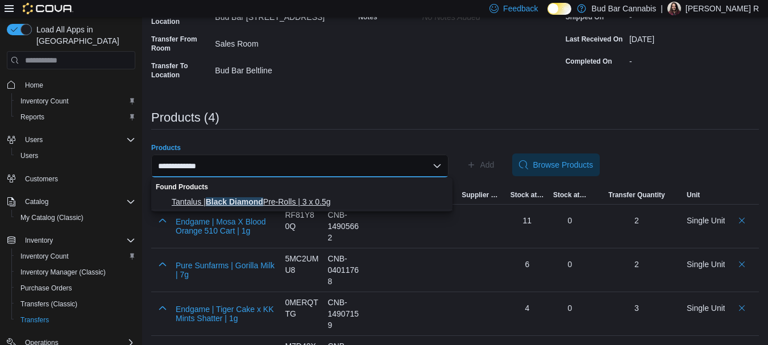
type input "**********"
click at [322, 201] on span "Tantalus | Black Diamond Pre-Rolls | 3 x 0.5g" at bounding box center [309, 201] width 274 height 11
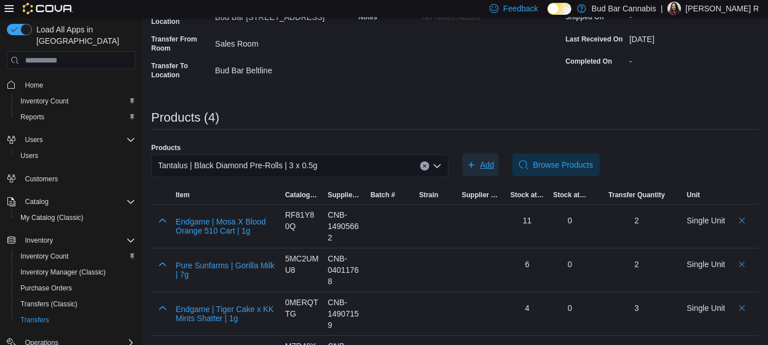
click at [483, 166] on span "Add" at bounding box center [481, 164] width 28 height 23
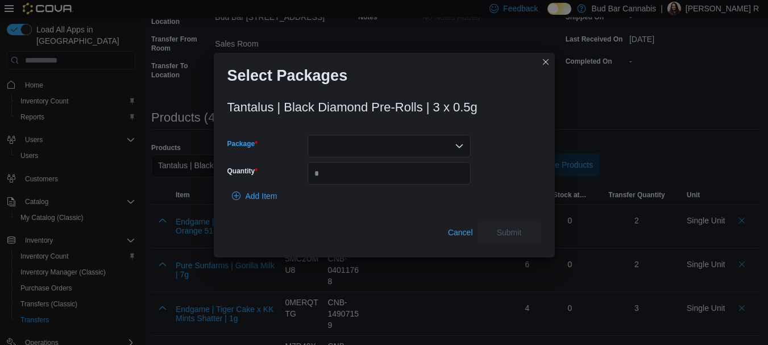
click at [354, 145] on div at bounding box center [388, 146] width 163 height 23
click at [349, 179] on span "24418" at bounding box center [396, 181] width 136 height 11
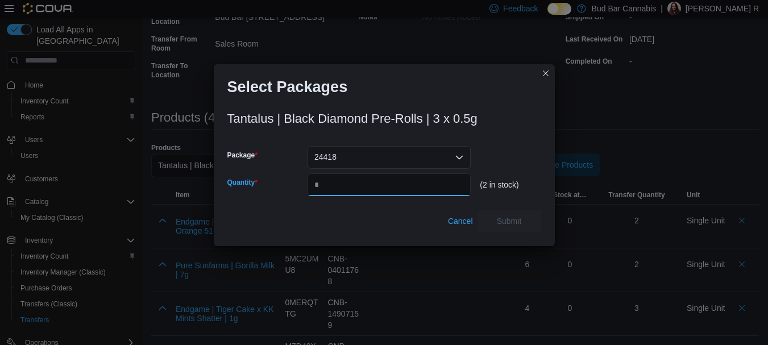
click at [328, 185] on input "Quantity" at bounding box center [388, 184] width 163 height 23
type input "*"
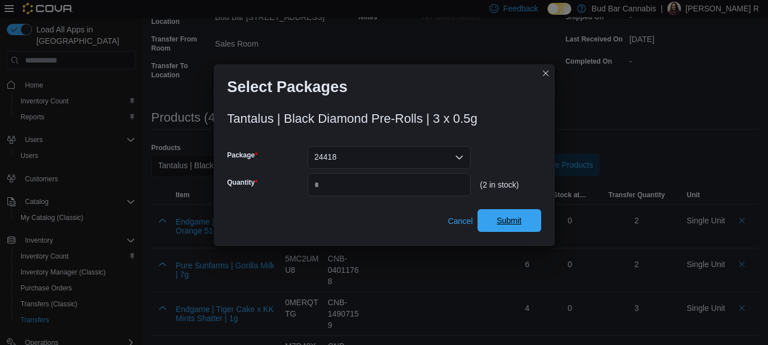
click at [515, 225] on span "Submit" at bounding box center [509, 220] width 25 height 11
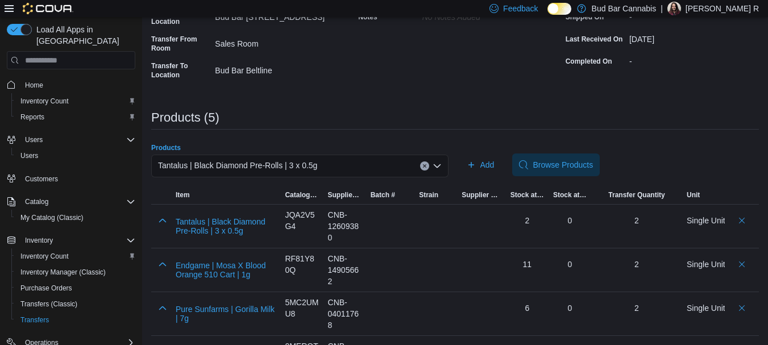
click at [429, 163] on button "Clear input" at bounding box center [424, 165] width 9 height 9
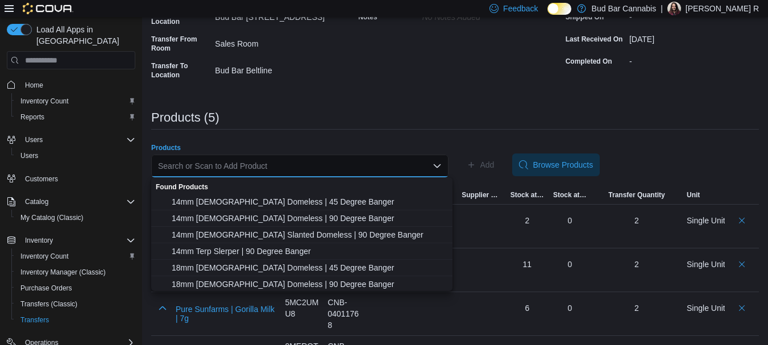
drag, startPoint x: 401, startPoint y: 159, endPoint x: 489, endPoint y: 4, distance: 177.6
click at [401, 156] on div "Search or Scan to Add Product Combo box. Selected. Combo box input. Search or S…" at bounding box center [299, 166] width 297 height 23
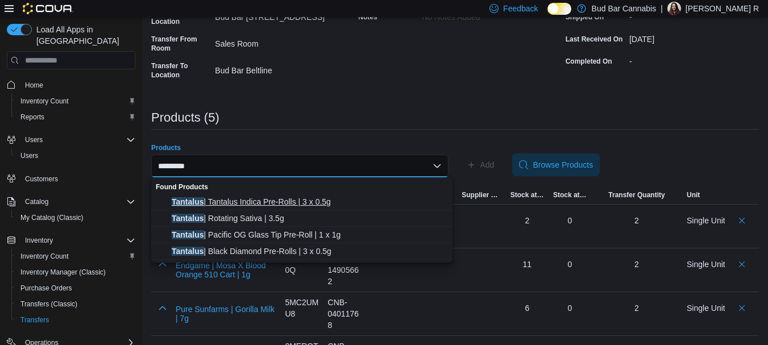
type input "********"
click at [345, 203] on span "Tantalus | Tantalus Indica Pre-Rolls | 3 x 0.5g" at bounding box center [309, 201] width 274 height 11
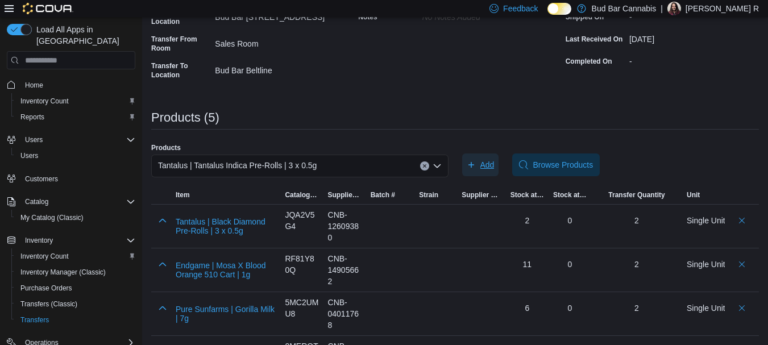
click at [485, 160] on span "Add" at bounding box center [487, 164] width 14 height 11
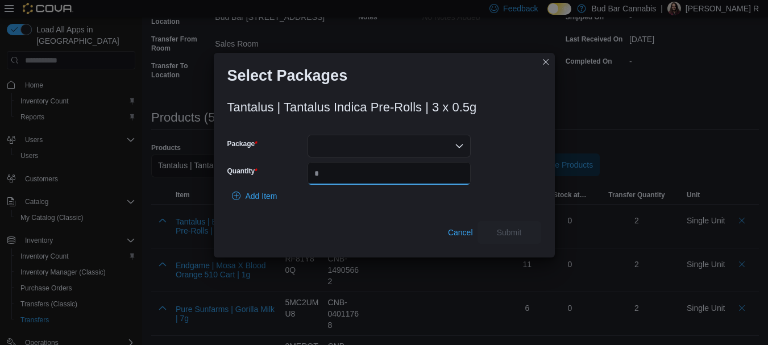
click at [332, 173] on input "Quantity" at bounding box center [388, 173] width 163 height 23
click at [345, 153] on div at bounding box center [388, 146] width 163 height 23
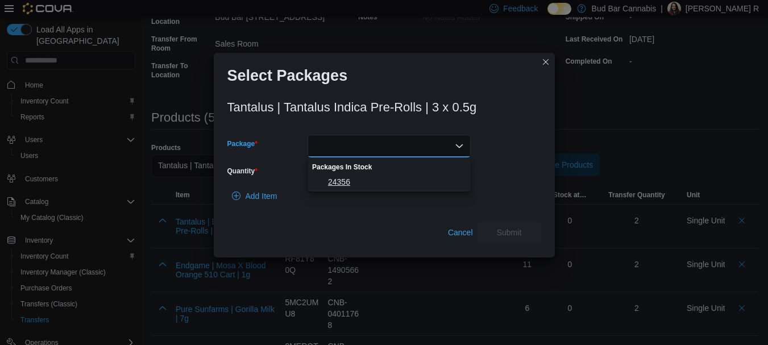
click at [355, 177] on span "24356" at bounding box center [396, 181] width 136 height 11
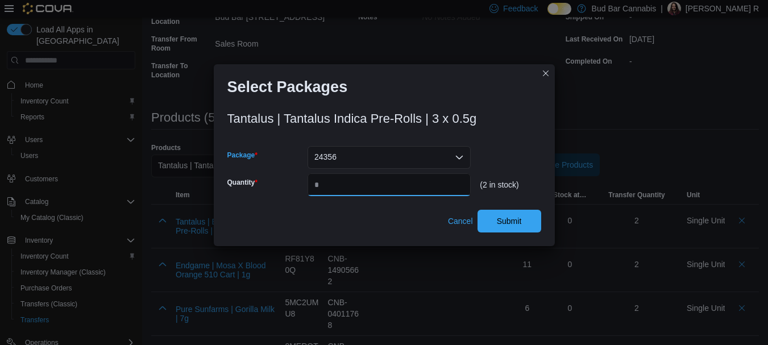
click at [352, 178] on input "*" at bounding box center [388, 184] width 163 height 23
type input "*"
click at [513, 224] on span "Submit" at bounding box center [509, 220] width 25 height 11
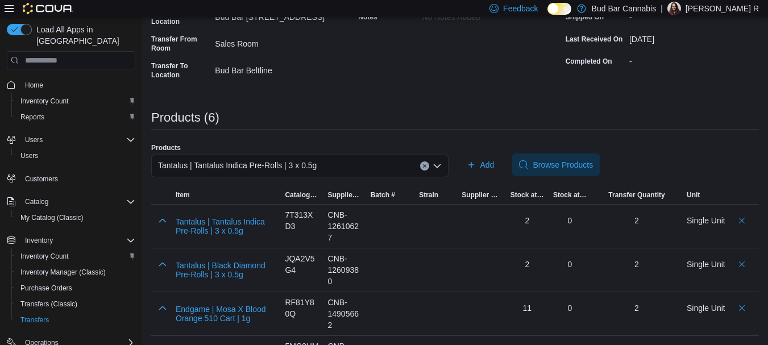
click at [425, 167] on button "Clear input" at bounding box center [424, 165] width 9 height 9
click at [682, 112] on div "Products (6)" at bounding box center [454, 118] width 607 height 14
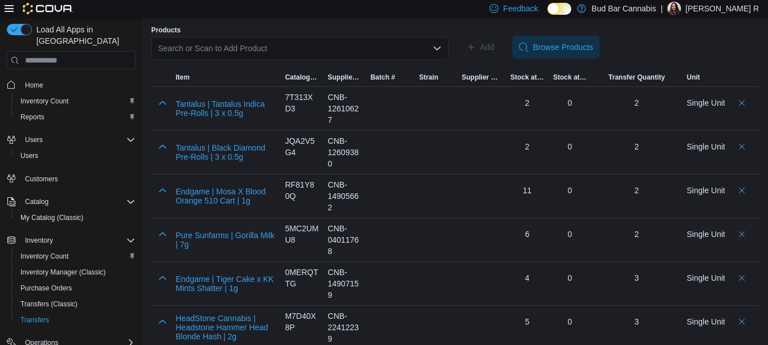
scroll to position [270, 0]
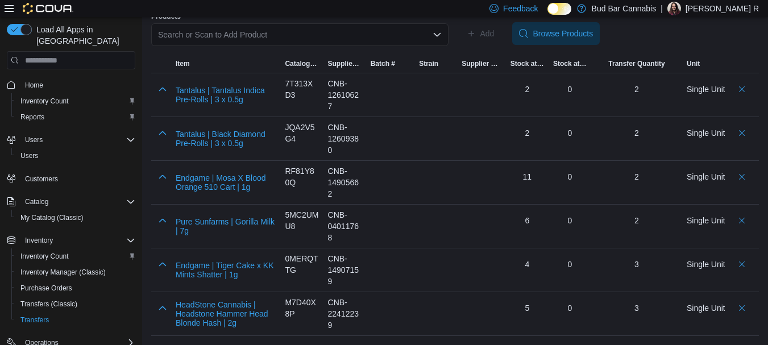
click at [414, 29] on div "Search or Scan to Add Product" at bounding box center [299, 34] width 297 height 23
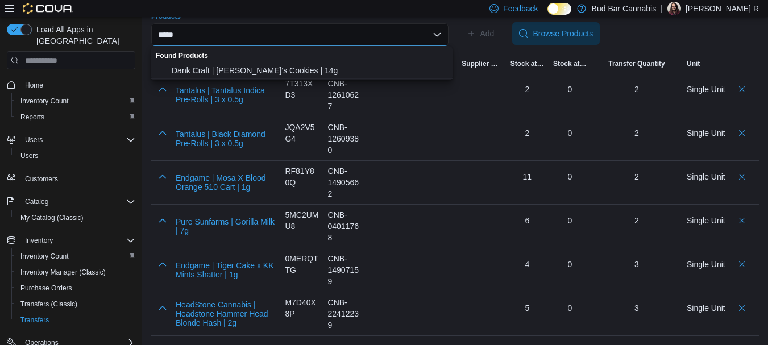
type input "*****"
click at [276, 73] on span "Dank Craft | [PERSON_NAME]'s Cookies | 14g" at bounding box center [309, 70] width 274 height 11
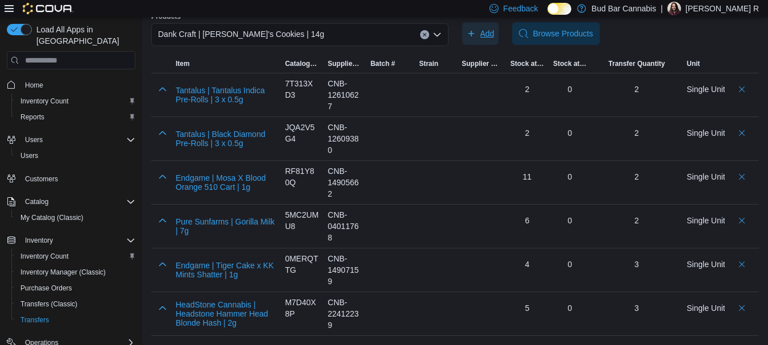
click at [474, 34] on icon "button" at bounding box center [471, 34] width 6 height 6
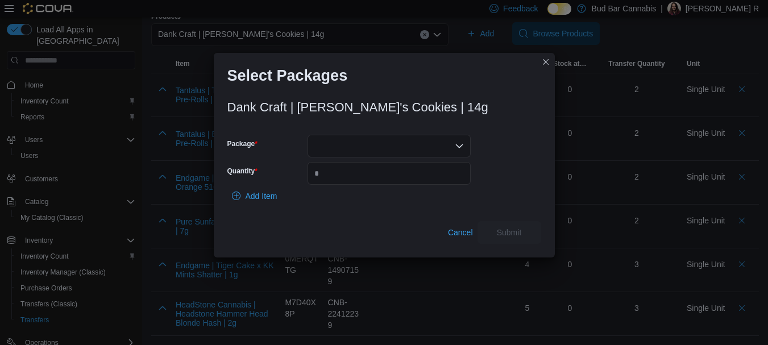
drag, startPoint x: 369, startPoint y: 141, endPoint x: 422, endPoint y: 156, distance: 55.4
click at [372, 141] on div at bounding box center [388, 146] width 163 height 23
click at [446, 174] on button "3302401" at bounding box center [388, 182] width 163 height 16
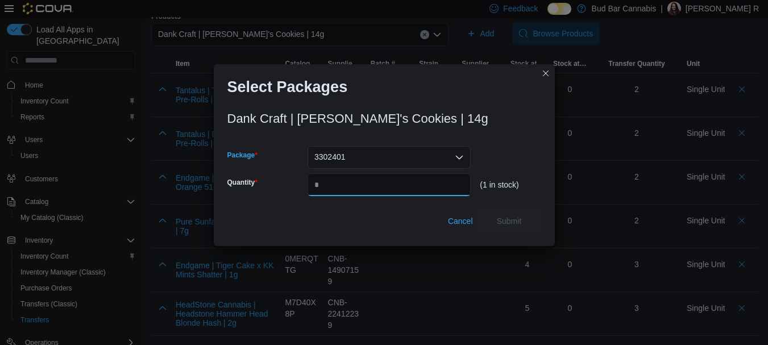
drag, startPoint x: 434, startPoint y: 182, endPoint x: 446, endPoint y: 188, distance: 13.2
click at [433, 182] on input "Quantity" at bounding box center [388, 184] width 163 height 23
type input "*"
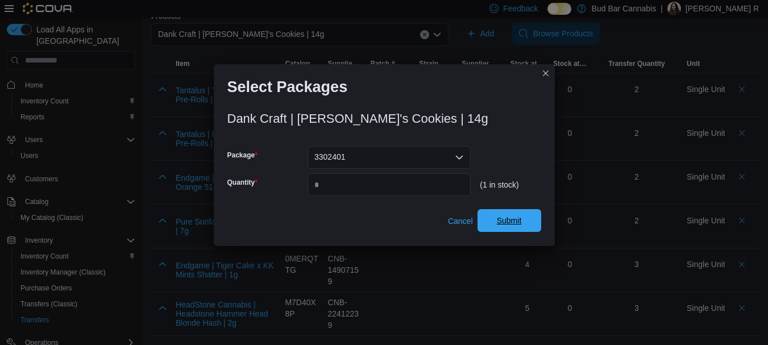
click at [518, 218] on span "Submit" at bounding box center [509, 220] width 25 height 11
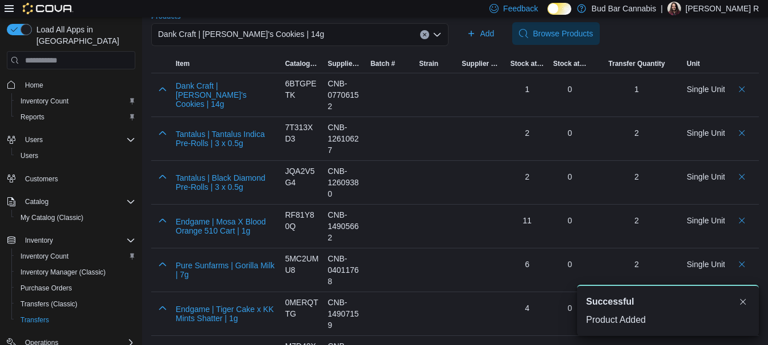
click at [429, 31] on button "Clear input" at bounding box center [424, 34] width 9 height 9
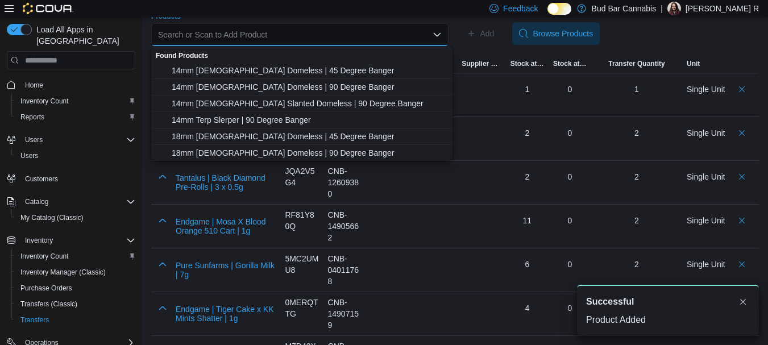
drag, startPoint x: 413, startPoint y: 33, endPoint x: 403, endPoint y: 28, distance: 10.4
click at [409, 34] on div "Search or Scan to Add Product Combo box. Selected. Combo box input. Search or S…" at bounding box center [299, 34] width 297 height 23
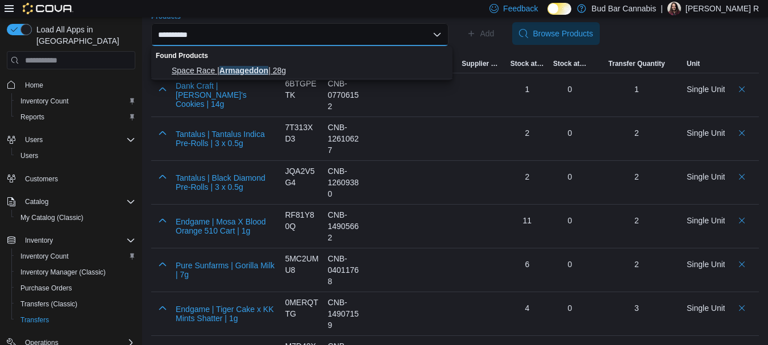
type input "**********"
click at [319, 73] on span "Space Race | Armageddon | 28g" at bounding box center [309, 70] width 274 height 11
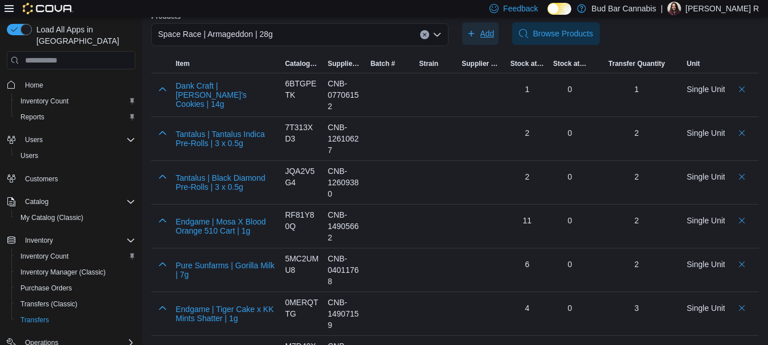
click at [473, 44] on span "Add" at bounding box center [481, 33] width 28 height 23
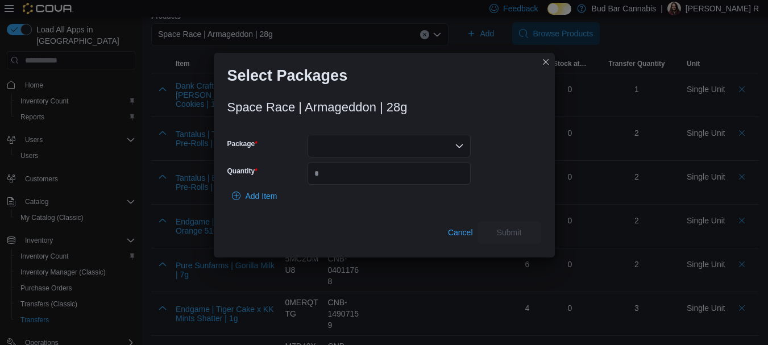
click at [357, 148] on div at bounding box center [388, 146] width 163 height 23
click at [351, 180] on span "SRC2501102" at bounding box center [396, 181] width 136 height 11
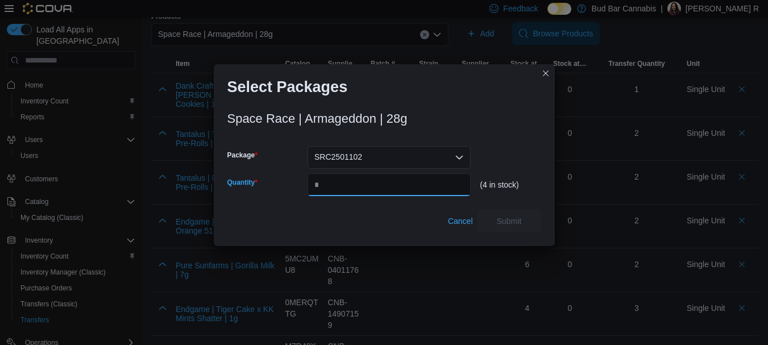
click at [344, 178] on input "Quantity" at bounding box center [388, 184] width 163 height 23
type input "*"
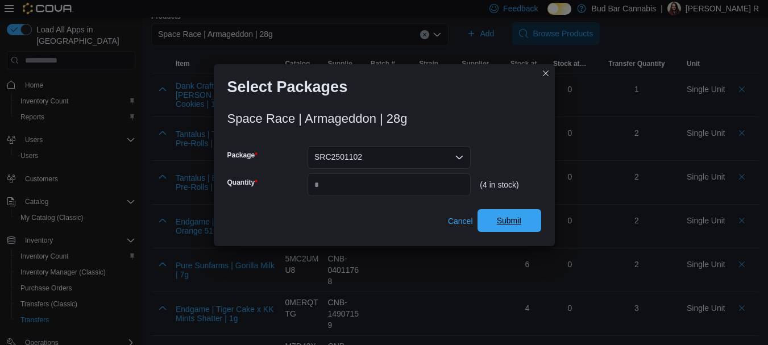
click at [509, 228] on span "Submit" at bounding box center [509, 220] width 50 height 23
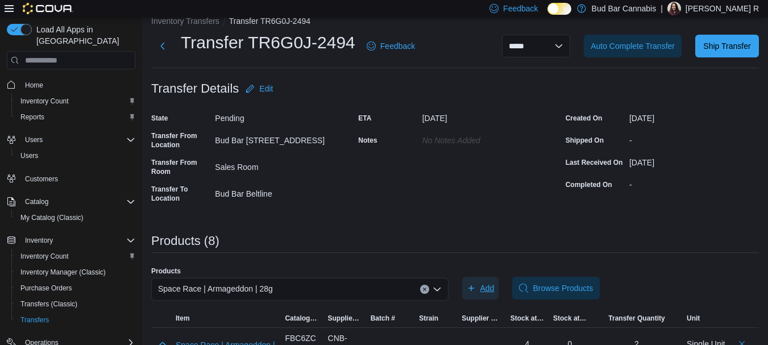
scroll to position [0, 0]
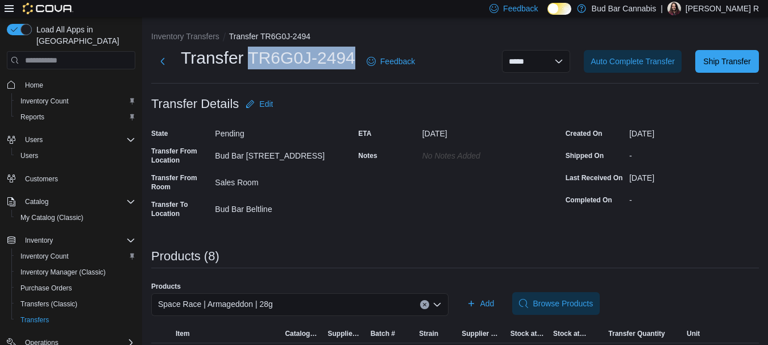
drag, startPoint x: 355, startPoint y: 62, endPoint x: 249, endPoint y: 54, distance: 106.6
click at [249, 54] on div "Transfer TR6G0J-2494 Feedback" at bounding box center [285, 62] width 268 height 30
copy h1 "TR6G0J-2494"
click at [730, 61] on span "Ship Transfer" at bounding box center [726, 60] width 47 height 11
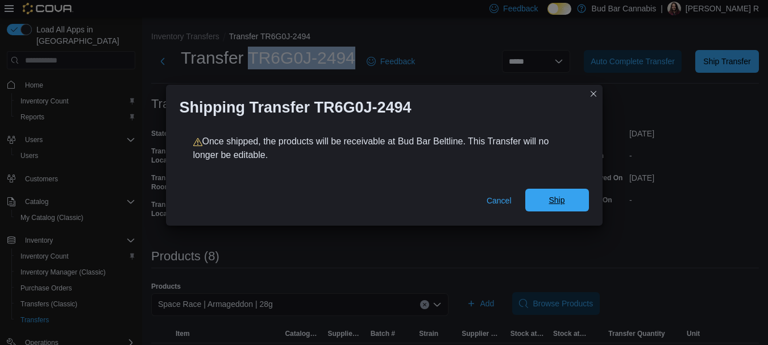
click at [553, 198] on span "Ship" at bounding box center [556, 199] width 16 height 11
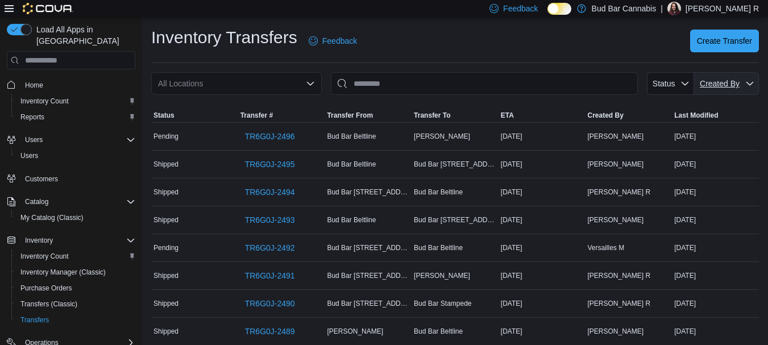
click at [735, 89] on span "Created By" at bounding box center [719, 83] width 42 height 11
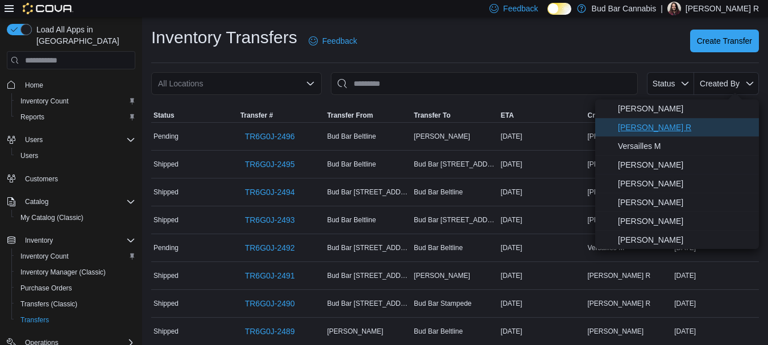
click at [647, 123] on span "[PERSON_NAME] R" at bounding box center [685, 127] width 134 height 14
type input "**********"
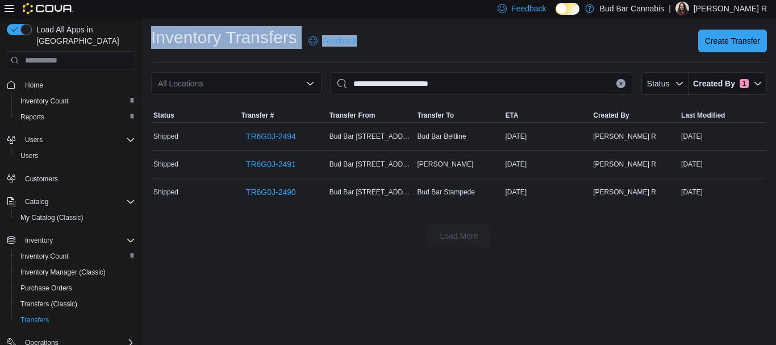
drag, startPoint x: 634, startPoint y: 45, endPoint x: 638, endPoint y: 57, distance: 12.6
click at [638, 57] on div "Inventory Transfers Feedback Create Transfer" at bounding box center [459, 44] width 616 height 37
click at [741, 39] on span "Create Transfer" at bounding box center [732, 40] width 55 height 11
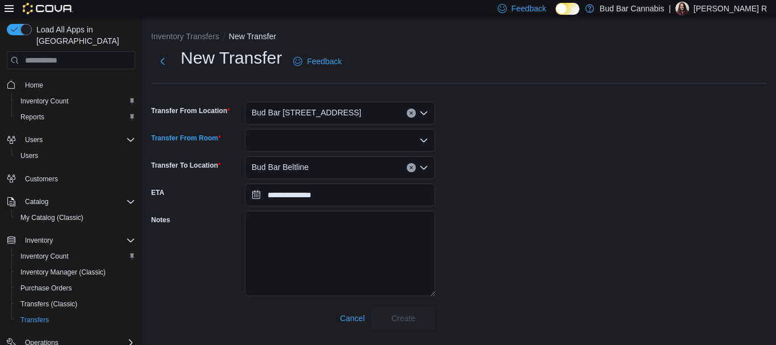
click at [414, 142] on div at bounding box center [340, 140] width 190 height 23
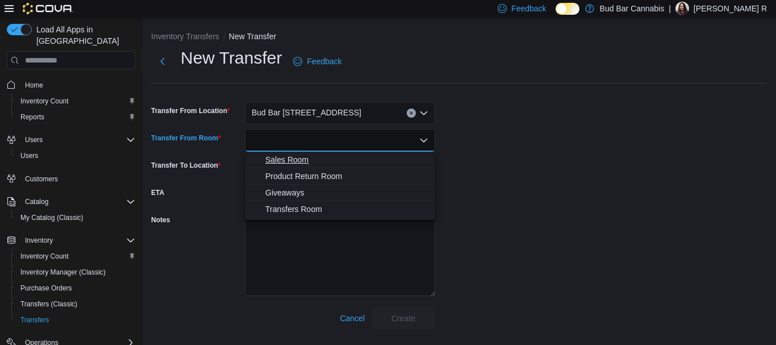
click at [298, 163] on span "Sales Room" at bounding box center [346, 159] width 163 height 11
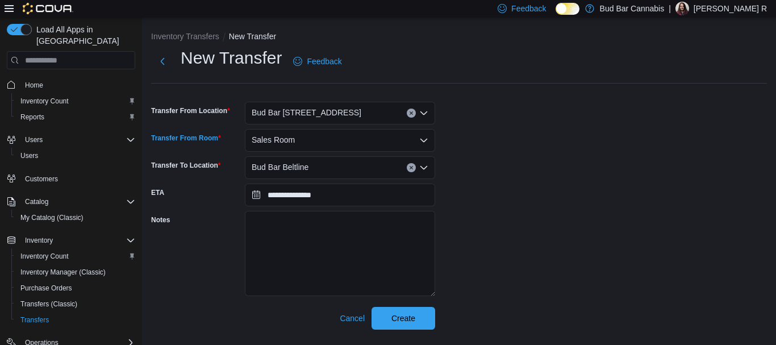
click at [302, 171] on span "Bud Bar Beltline" at bounding box center [280, 167] width 57 height 14
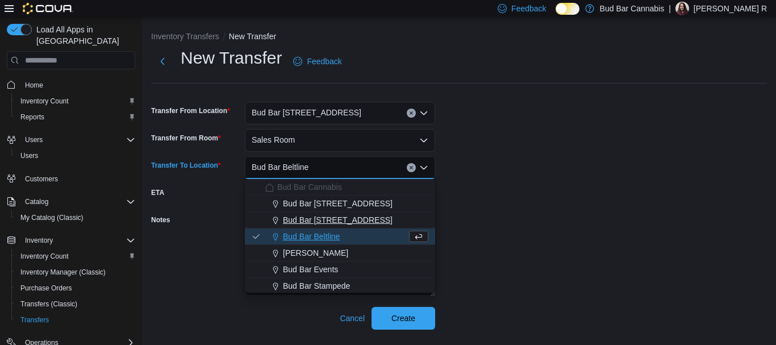
click at [331, 215] on span "Bud Bar [STREET_ADDRESS]" at bounding box center [338, 219] width 110 height 11
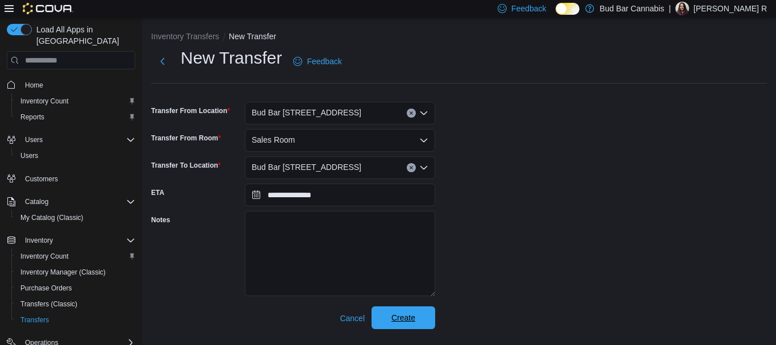
click at [403, 323] on span "Create" at bounding box center [404, 317] width 24 height 11
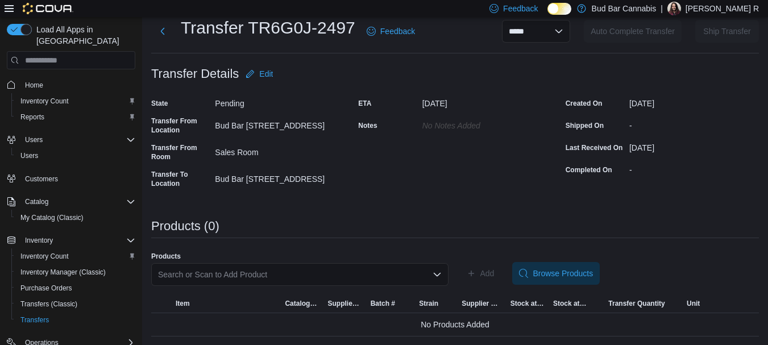
scroll to position [31, 0]
click at [416, 273] on div "Search or Scan to Add Product" at bounding box center [299, 274] width 297 height 23
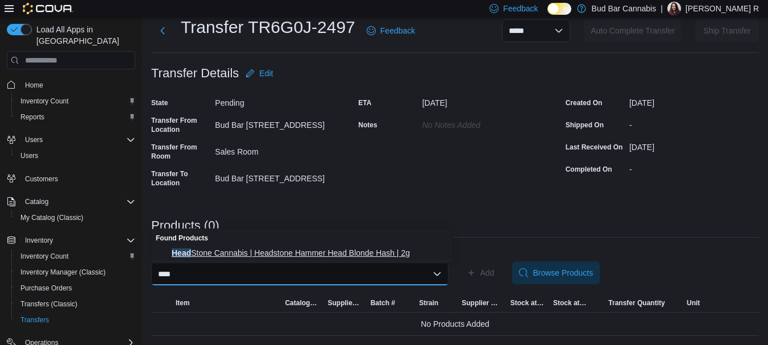
type input "****"
click at [406, 251] on span "Head Stone Cannabis | Headstone Hammer Head Blonde Hash | 2g" at bounding box center [309, 252] width 274 height 11
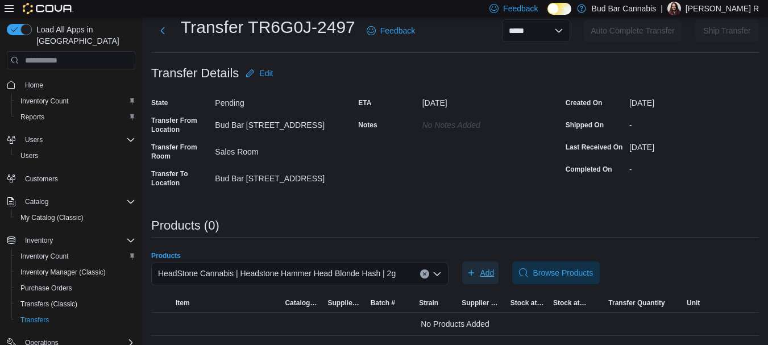
click at [482, 272] on span "Add" at bounding box center [481, 272] width 28 height 23
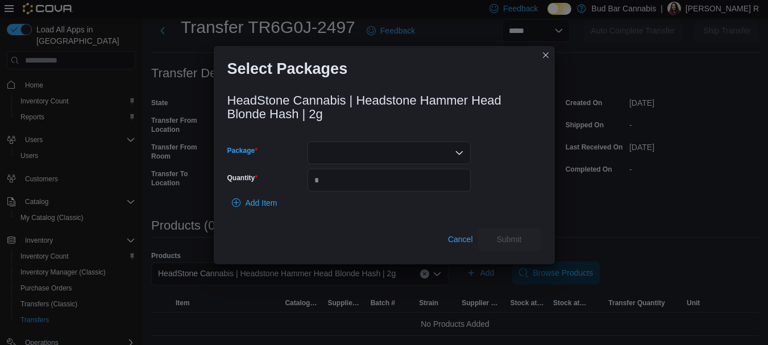
click at [337, 157] on div at bounding box center [388, 153] width 163 height 23
click at [372, 194] on button "BMS1-H2-A" at bounding box center [388, 189] width 163 height 16
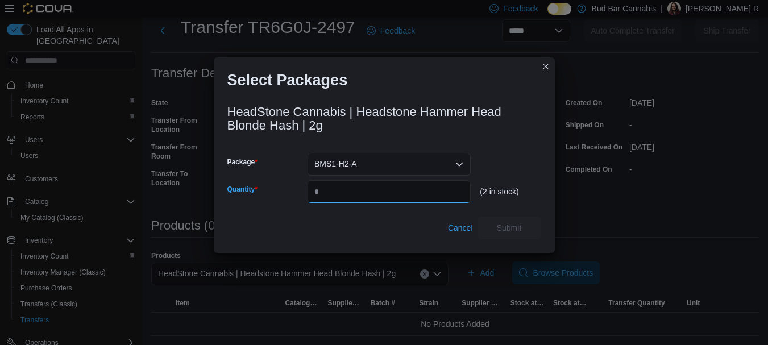
click at [369, 192] on input "Quantity" at bounding box center [388, 191] width 163 height 23
type input "*"
click at [524, 228] on span "Submit" at bounding box center [509, 227] width 50 height 23
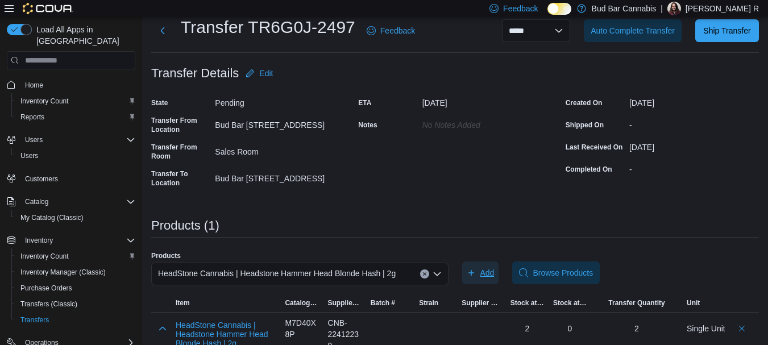
scroll to position [51, 0]
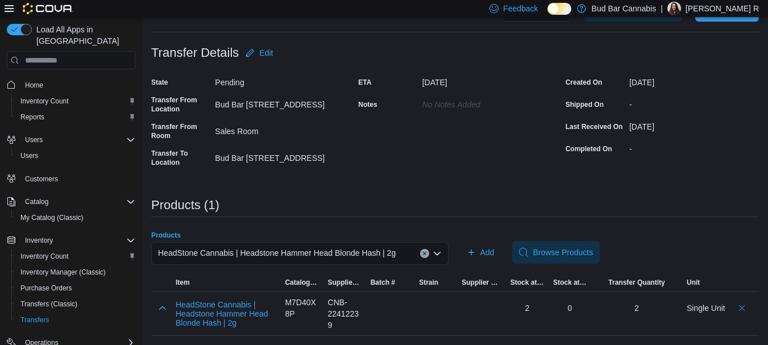
drag, startPoint x: 430, startPoint y: 253, endPoint x: 425, endPoint y: 250, distance: 6.1
click at [427, 252] on icon "Clear input" at bounding box center [424, 253] width 5 height 5
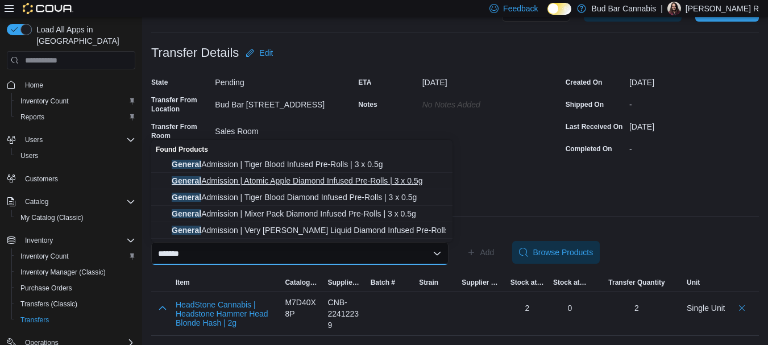
type input "*******"
click at [311, 185] on span "General Admission | Atomic Apple Diamond Infused Pre-Rolls | 3 x 0.5g" at bounding box center [309, 180] width 274 height 11
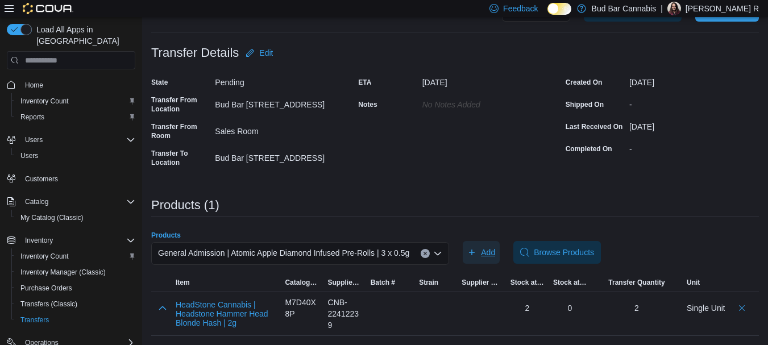
click at [476, 252] on icon "button" at bounding box center [471, 252] width 9 height 9
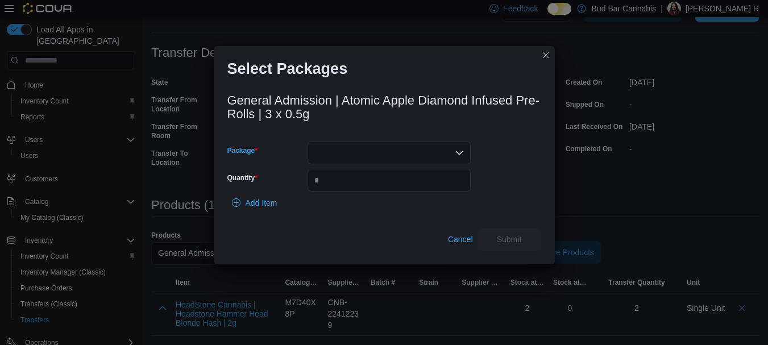
click at [389, 155] on div at bounding box center [388, 153] width 163 height 23
click at [369, 185] on span "25060000319" at bounding box center [396, 188] width 136 height 11
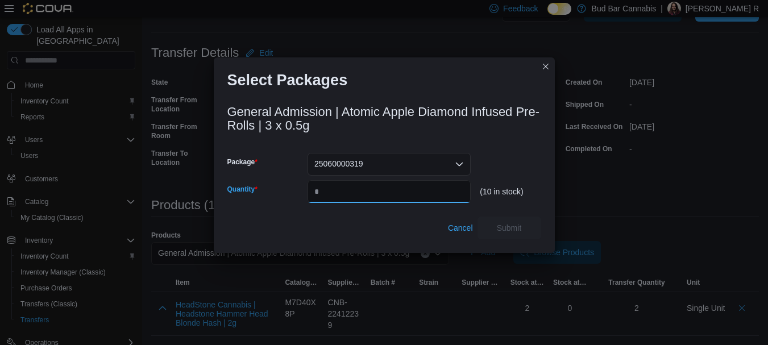
click at [375, 189] on input "Quantity" at bounding box center [388, 191] width 163 height 23
type input "*"
click at [507, 235] on span "Submit" at bounding box center [509, 227] width 50 height 23
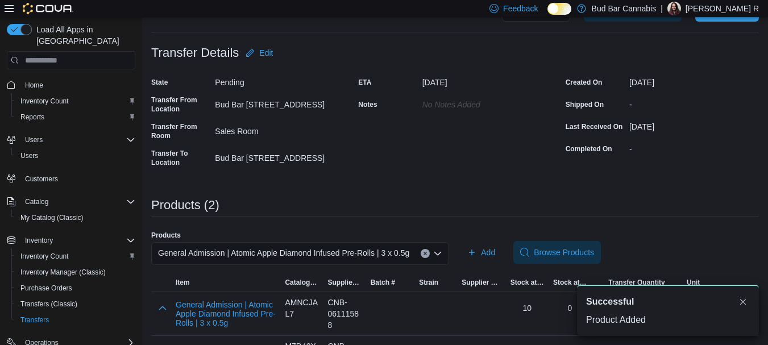
click at [427, 255] on icon "Clear input" at bounding box center [425, 253] width 5 height 5
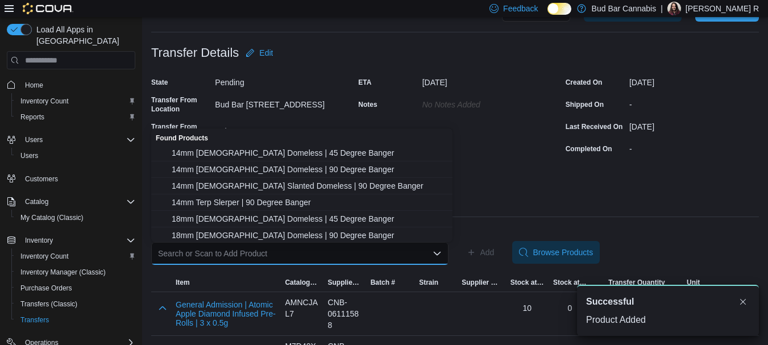
click at [410, 252] on div "Search or Scan to Add Product Combo box. Selected. Combo box input. Search or S…" at bounding box center [299, 253] width 297 height 23
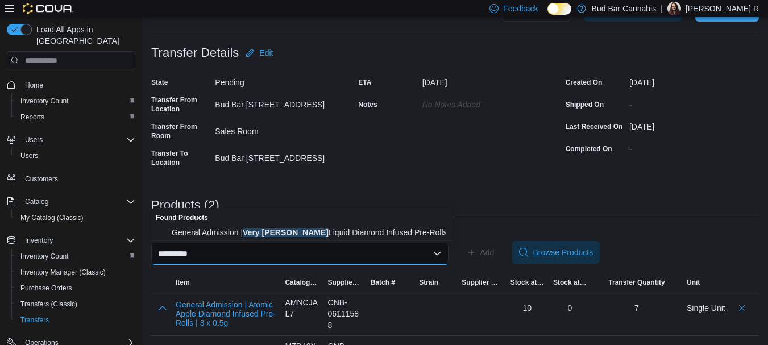
type input "**********"
click at [360, 231] on span "General Admission | Very [PERSON_NAME] Liquid Diamond Infused Pre-Rolls | 3 x 0…" at bounding box center [309, 232] width 274 height 11
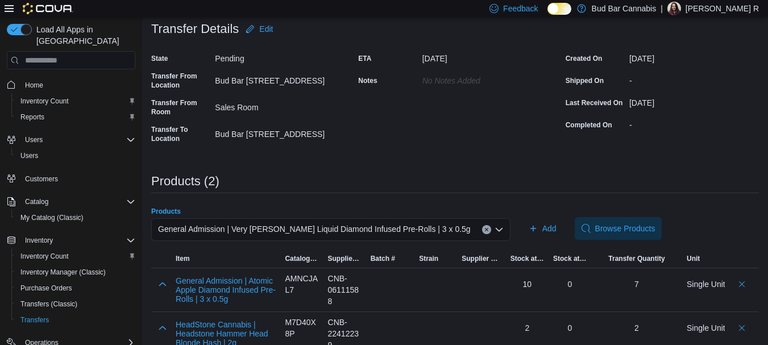
scroll to position [88, 0]
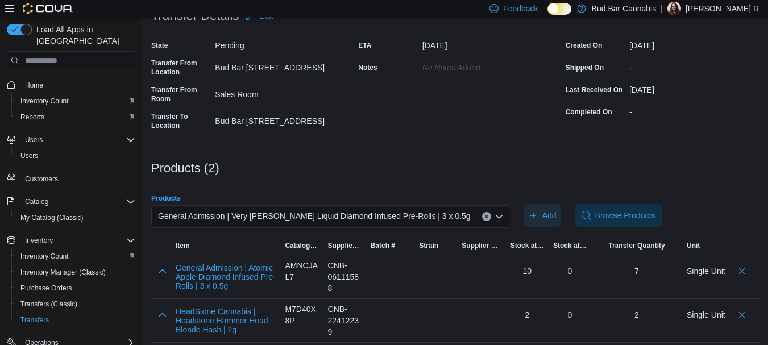
click at [529, 216] on span "Add" at bounding box center [543, 215] width 28 height 23
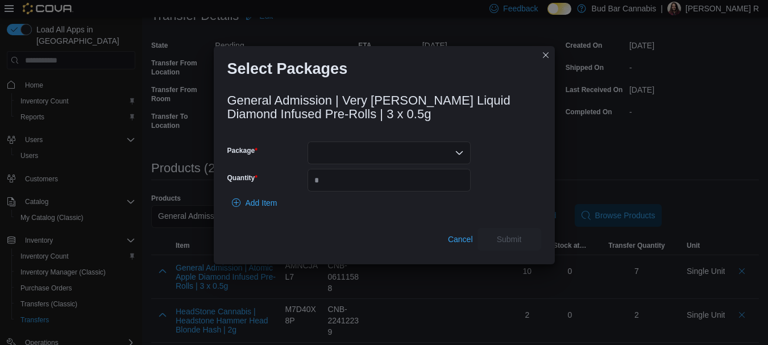
click at [351, 150] on div at bounding box center [388, 153] width 163 height 23
click at [368, 192] on span "25060000410" at bounding box center [396, 188] width 136 height 11
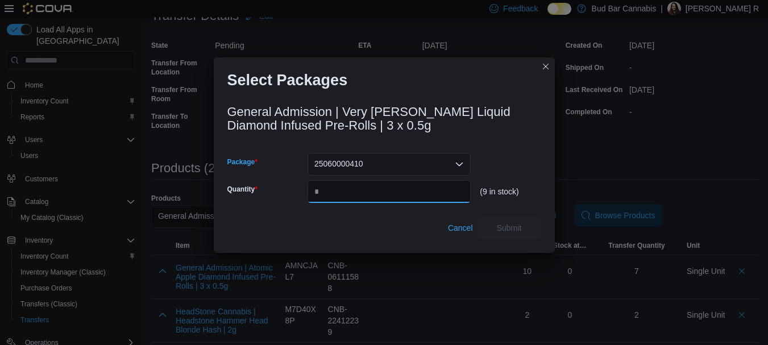
click at [364, 188] on input "Quantity" at bounding box center [388, 191] width 163 height 23
type input "*"
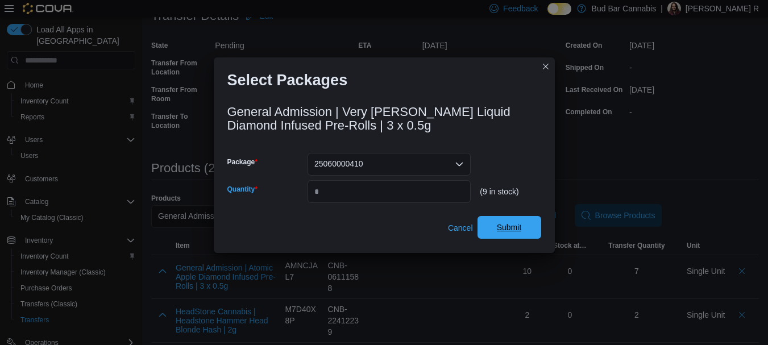
click at [513, 227] on span "Submit" at bounding box center [509, 227] width 25 height 11
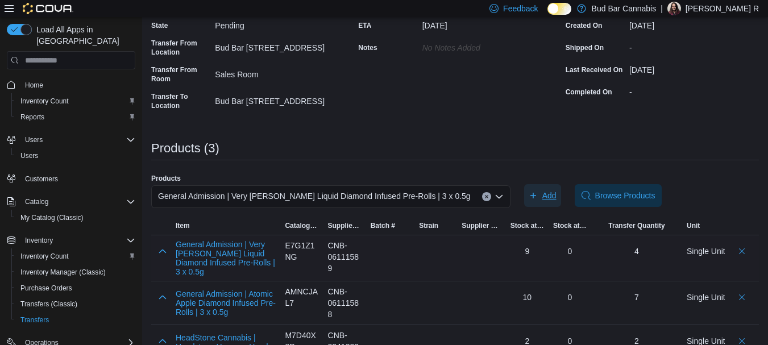
scroll to position [125, 0]
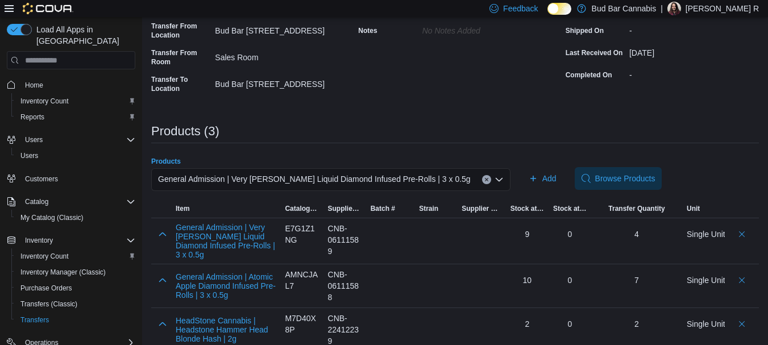
click at [482, 177] on button "Clear input" at bounding box center [486, 179] width 9 height 9
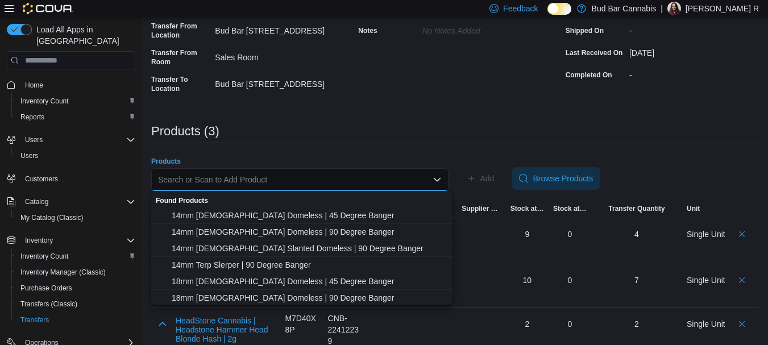
click at [376, 181] on div "Search or Scan to Add Product" at bounding box center [299, 179] width 297 height 23
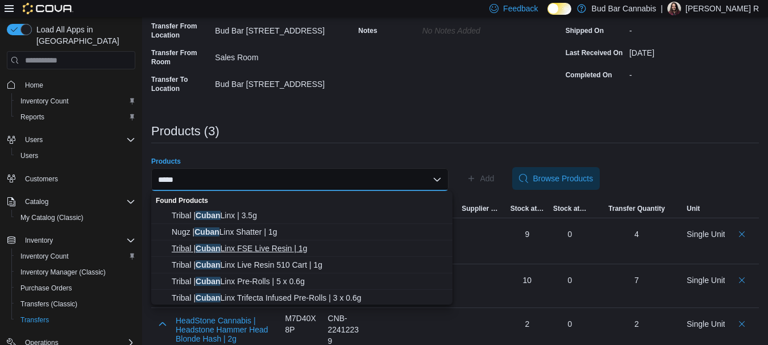
type input "*****"
click at [263, 245] on span "Tribal | Cuban Linx FSE Live Resin | 1g" at bounding box center [309, 248] width 274 height 11
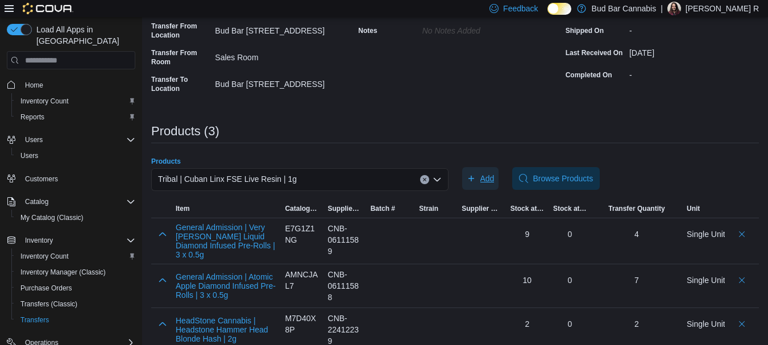
click at [481, 175] on span "Add" at bounding box center [481, 178] width 28 height 23
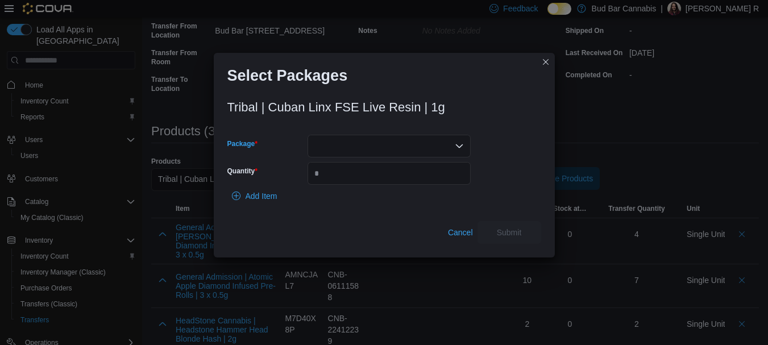
click at [327, 144] on div at bounding box center [388, 146] width 163 height 23
click at [365, 183] on span "4024214P5" at bounding box center [396, 181] width 136 height 11
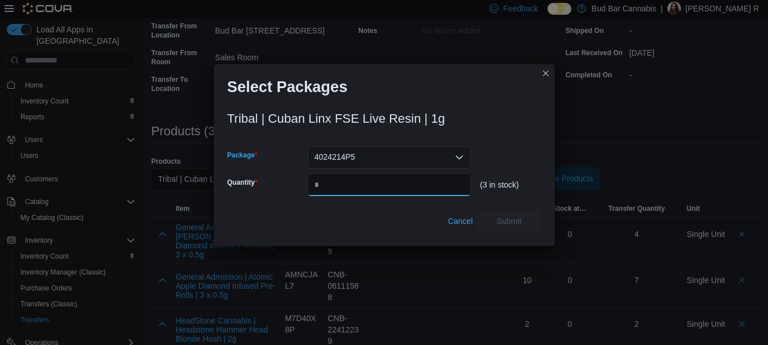
click at [353, 187] on input "Quantity" at bounding box center [388, 184] width 163 height 23
type input "*"
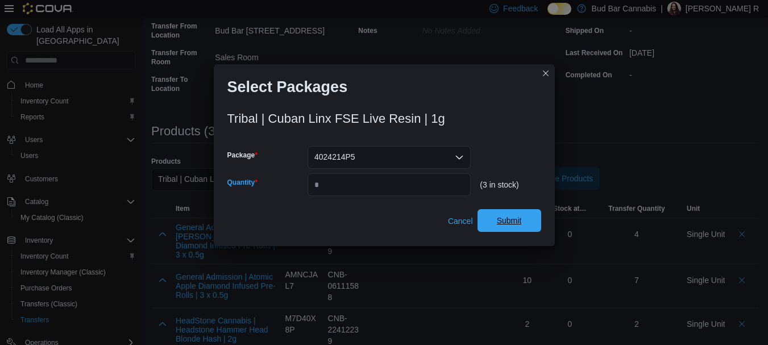
click at [519, 219] on span "Submit" at bounding box center [509, 220] width 25 height 11
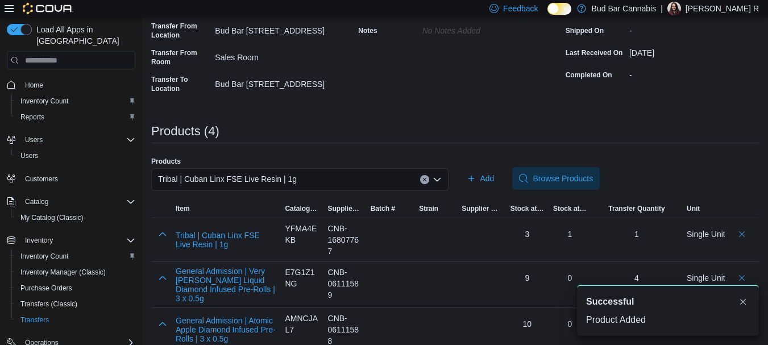
click at [428, 182] on button "Clear input" at bounding box center [424, 179] width 9 height 9
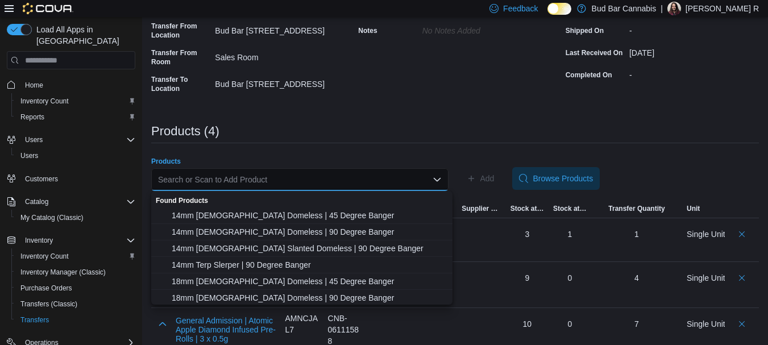
click at [396, 181] on div "Search or Scan to Add Product Combo box. Selected. Combo box input. Search or S…" at bounding box center [299, 179] width 297 height 23
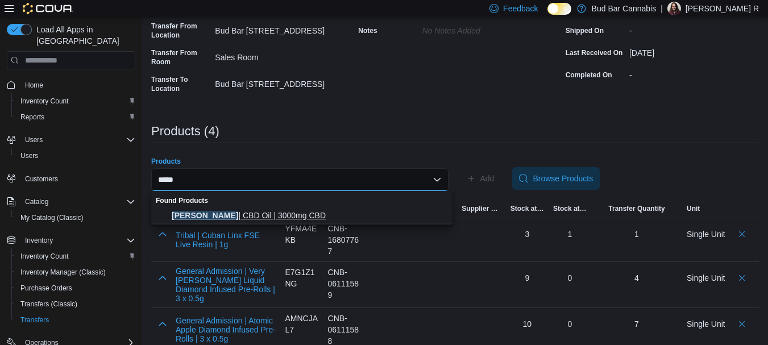
type input "*****"
click at [314, 223] on button "[PERSON_NAME] | CBD Oil | 3000mg CBD" at bounding box center [301, 215] width 301 height 16
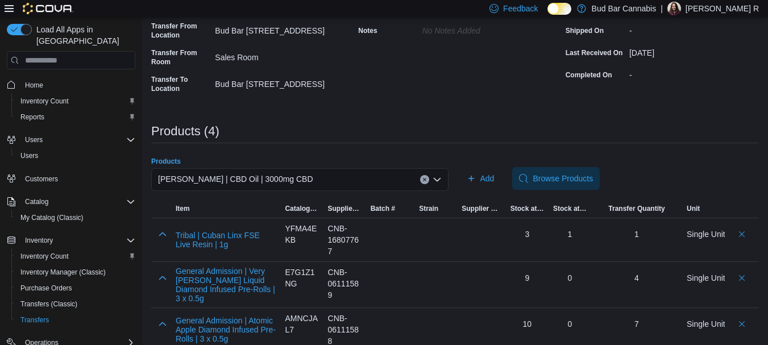
click at [505, 175] on div "Add Browse Products" at bounding box center [610, 178] width 297 height 23
click at [476, 183] on icon "button" at bounding box center [471, 178] width 9 height 9
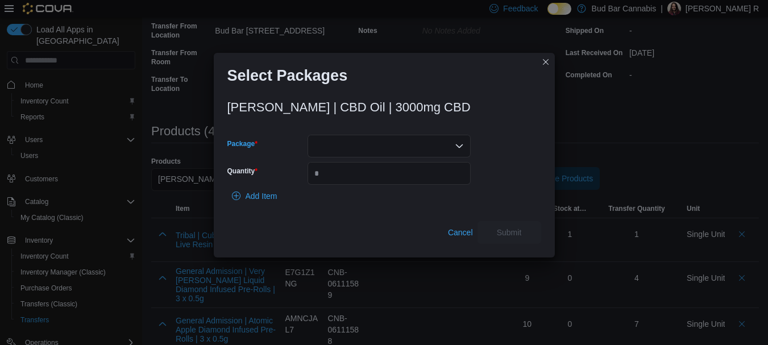
click at [355, 140] on div at bounding box center [388, 146] width 163 height 23
click at [376, 186] on span "25041A" at bounding box center [396, 181] width 136 height 11
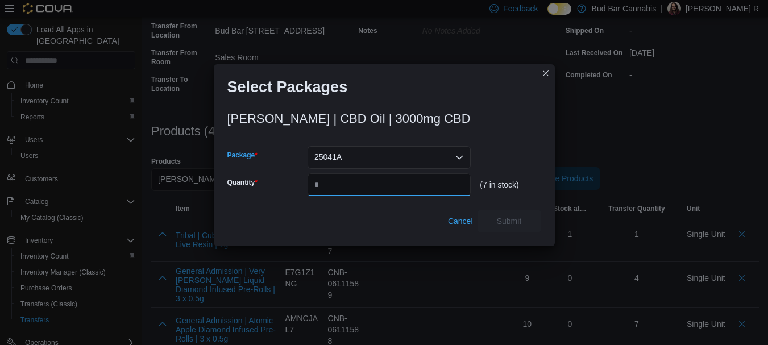
click at [375, 186] on input "Quantity" at bounding box center [388, 184] width 163 height 23
type input "*"
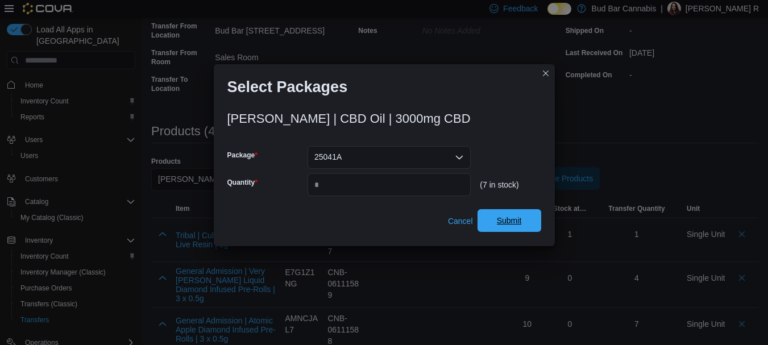
click at [514, 225] on span "Submit" at bounding box center [509, 220] width 25 height 11
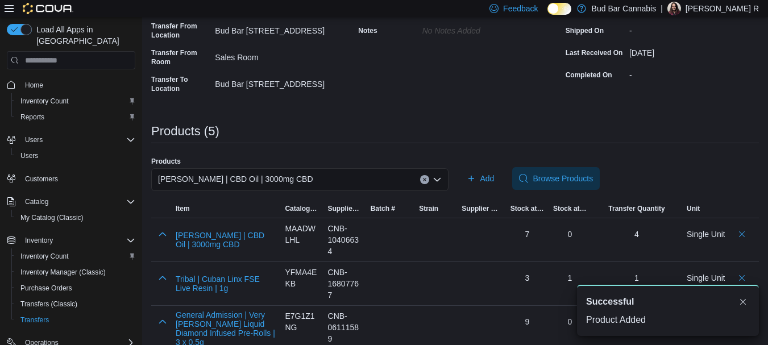
click at [426, 180] on icon "Clear input" at bounding box center [424, 179] width 5 height 5
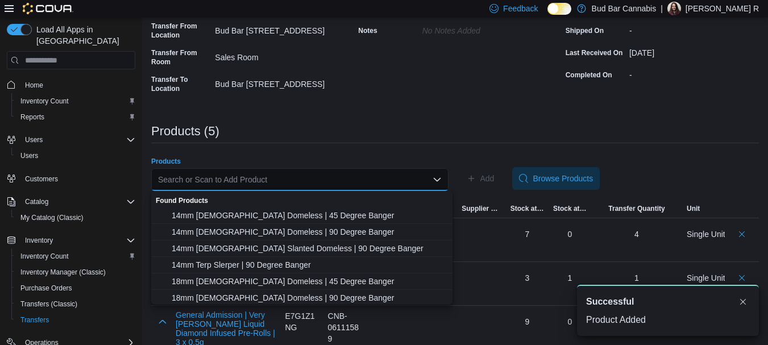
click at [379, 181] on div "Search or Scan to Add Product" at bounding box center [299, 179] width 297 height 23
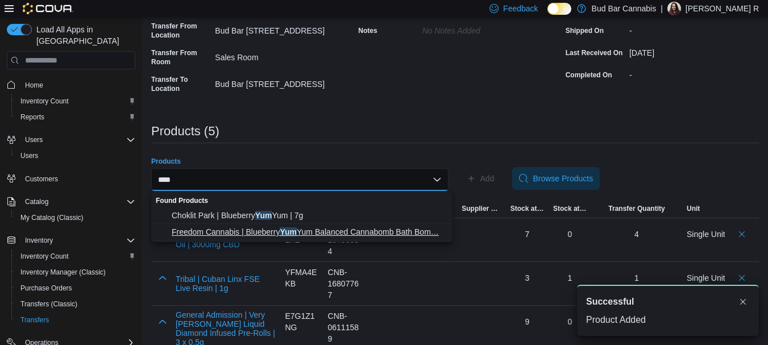
type input "***"
click at [250, 235] on span "Freedom Cannabis | Blueberry Yum Yum Balanced Cannabomb Bath Bom… Freedom Canna…" at bounding box center [309, 231] width 274 height 11
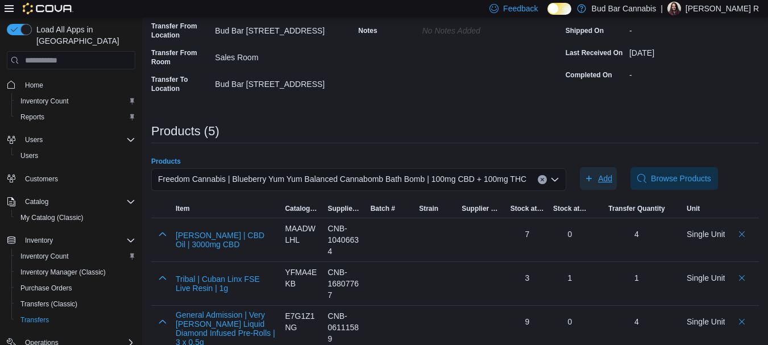
click at [602, 180] on span "Add" at bounding box center [605, 178] width 14 height 11
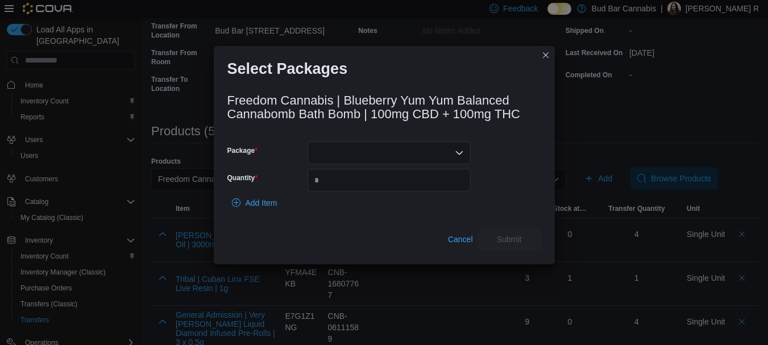
click at [376, 154] on div at bounding box center [388, 153] width 163 height 23
click at [369, 185] on span "3831" at bounding box center [396, 188] width 136 height 11
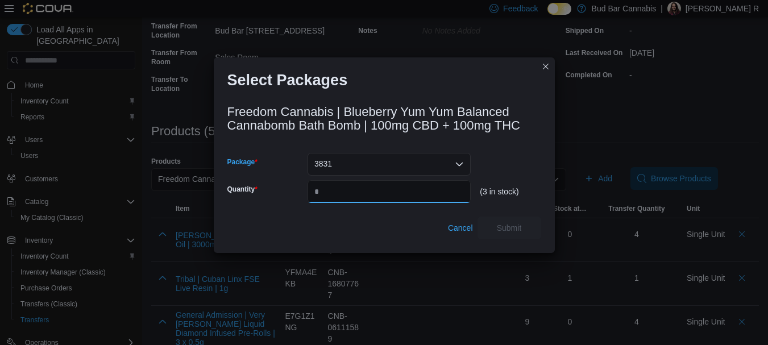
click at [372, 188] on input "Quantity" at bounding box center [388, 191] width 163 height 23
type input "*"
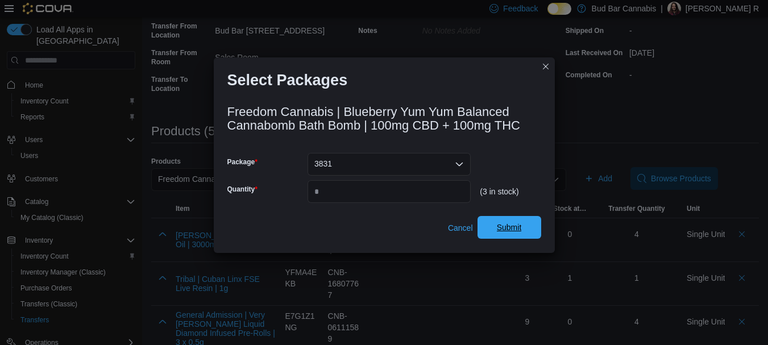
click at [513, 229] on span "Submit" at bounding box center [509, 227] width 25 height 11
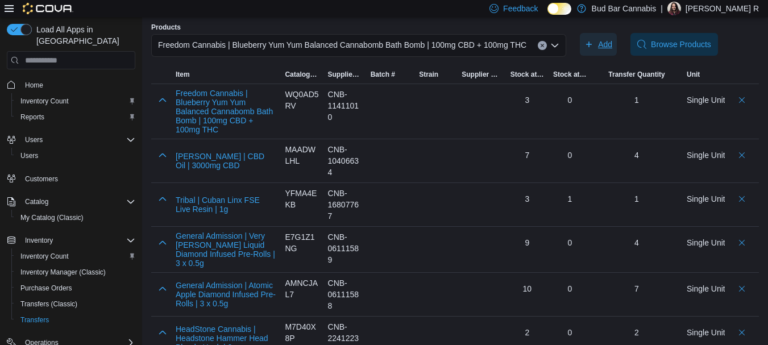
scroll to position [268, 0]
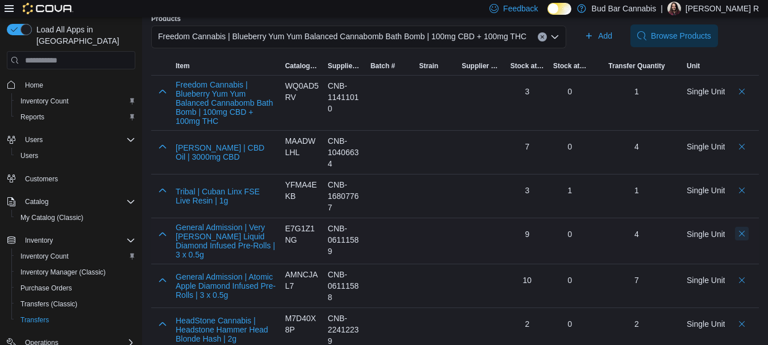
click at [748, 229] on button "Delete count" at bounding box center [742, 234] width 14 height 14
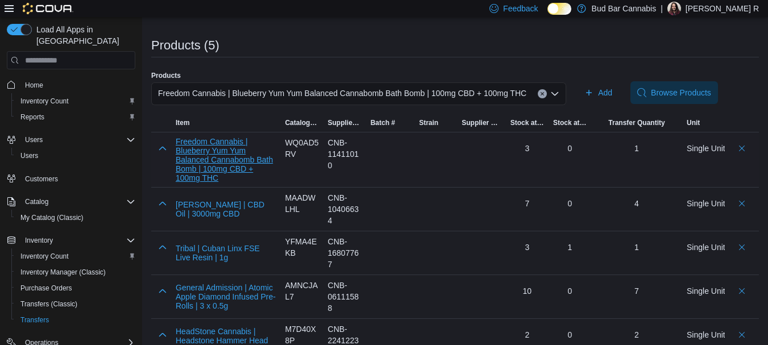
scroll to position [40, 0]
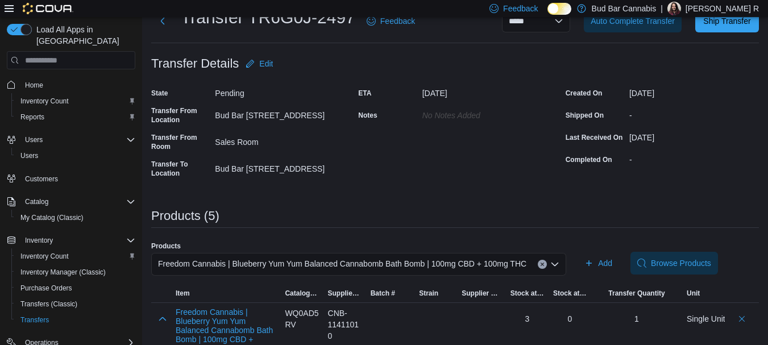
drag, startPoint x: 535, startPoint y: 259, endPoint x: 523, endPoint y: 267, distance: 14.3
click at [534, 259] on div "Freedom Cannabis | Blueberry Yum Yum Balanced Cannabomb Bath Bomb | 100mg CBD +…" at bounding box center [358, 264] width 415 height 23
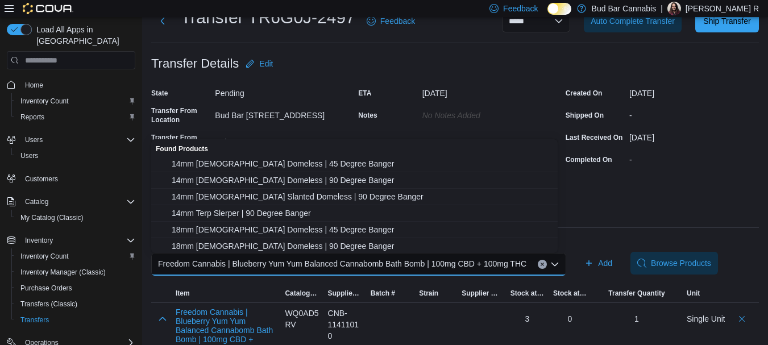
click at [531, 255] on div "Freedom Cannabis | Blueberry Yum Yum Balanced Cannabomb Bath Bomb | 100mg CBD +…" at bounding box center [358, 264] width 415 height 23
click at [538, 268] on button "Clear input" at bounding box center [542, 264] width 9 height 9
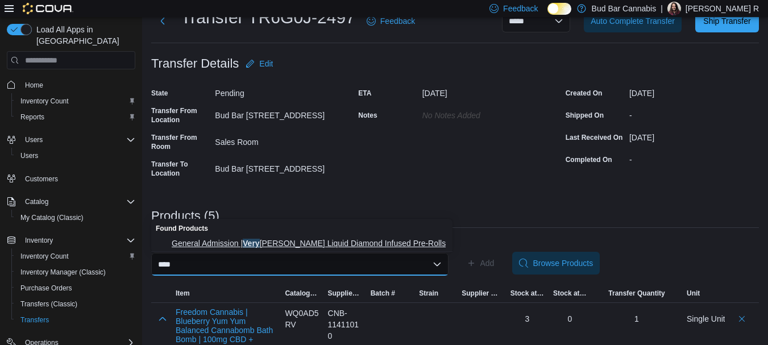
type input "****"
click at [314, 247] on span "General Admission | Very [PERSON_NAME] Liquid Diamond Infused Pre-Rolls | 3 x 0…" at bounding box center [309, 243] width 274 height 11
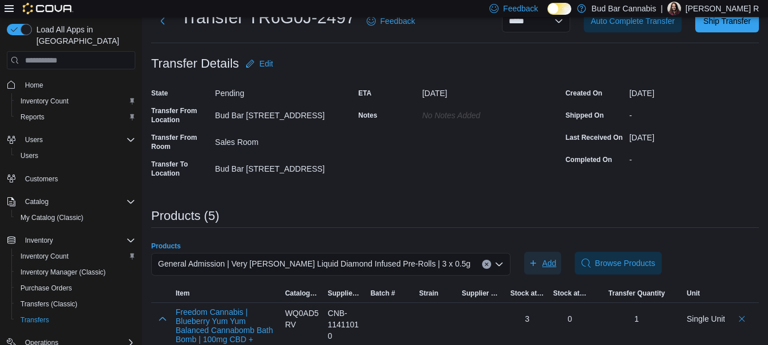
click at [529, 262] on span "Add" at bounding box center [543, 263] width 28 height 23
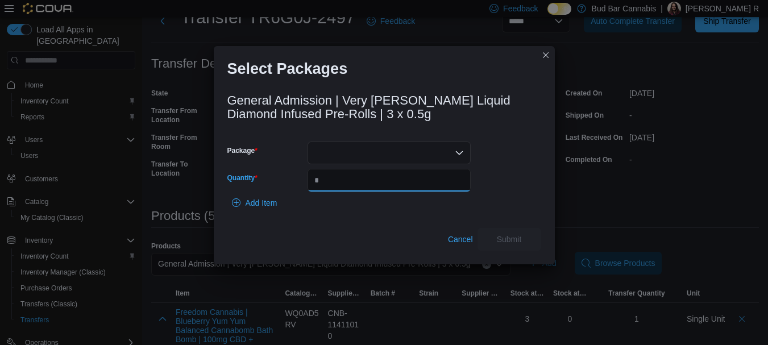
click at [356, 180] on input "Quantity" at bounding box center [388, 180] width 163 height 23
type input "*"
click at [349, 148] on div at bounding box center [388, 153] width 163 height 23
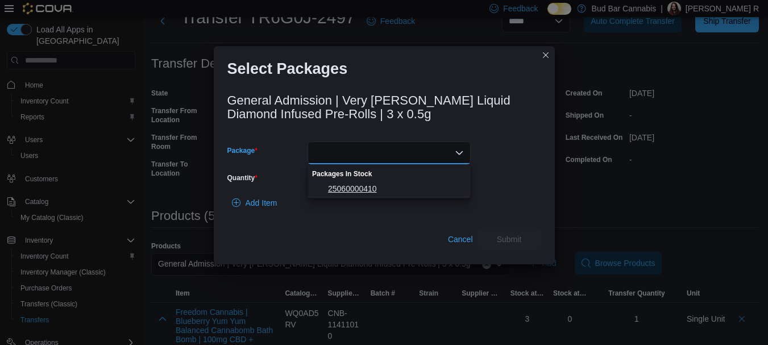
click at [378, 184] on span "25060000410" at bounding box center [396, 188] width 136 height 11
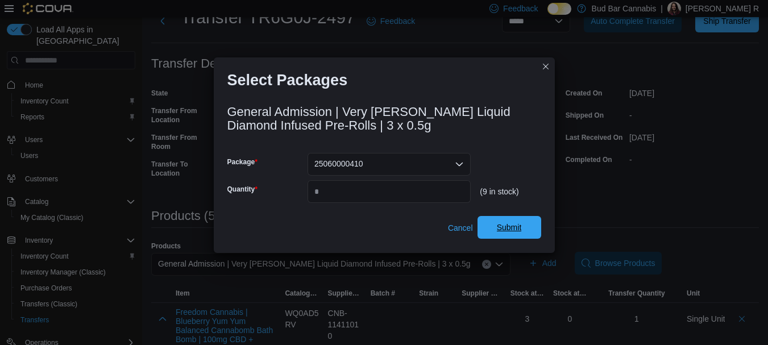
click at [506, 224] on span "Submit" at bounding box center [509, 227] width 25 height 11
